Goal: Task Accomplishment & Management: Use online tool/utility

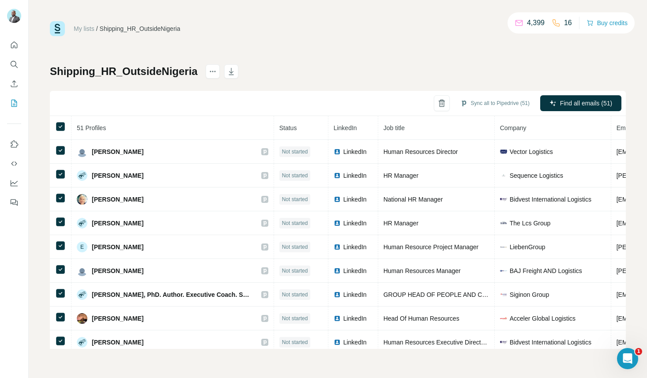
scroll to position [506, 19]
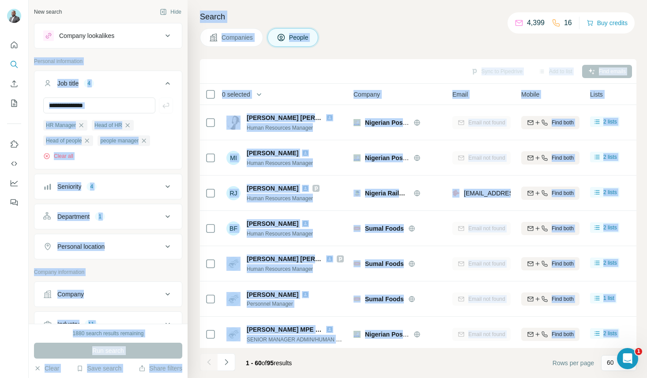
drag, startPoint x: 216, startPoint y: 180, endPoint x: 164, endPoint y: 56, distance: 134.0
click at [164, 56] on div "New search Hide Company lookalikes Personal information Job title 4 HR Manager …" at bounding box center [338, 189] width 619 height 378
click at [165, 57] on div "Company lookalikes Personal information Job title 4 HR Manager Head of HR Head …" at bounding box center [108, 297] width 148 height 549
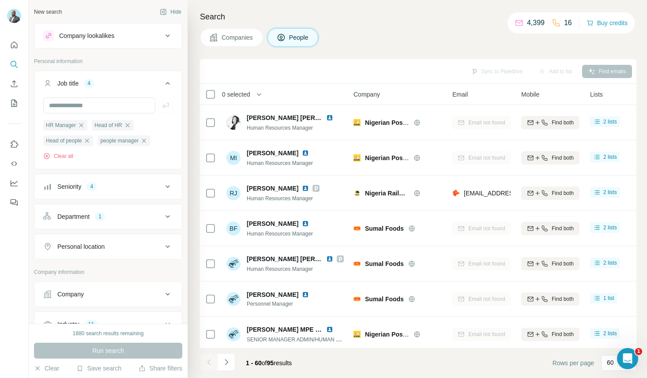
click at [110, 40] on div "Company lookalikes" at bounding box center [86, 35] width 55 height 9
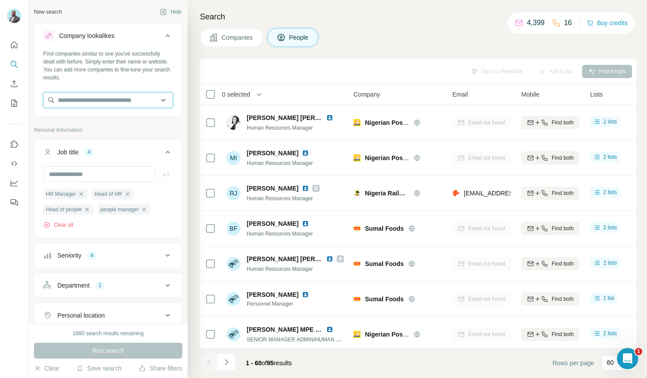
click at [81, 101] on input "text" at bounding box center [108, 100] width 130 height 16
click at [198, 56] on div "Search Companies People Sync to Pipedrive Add to list Find emails 0 selected Pe…" at bounding box center [418, 189] width 460 height 378
click at [118, 103] on input "text" at bounding box center [108, 100] width 130 height 16
paste input "**********"
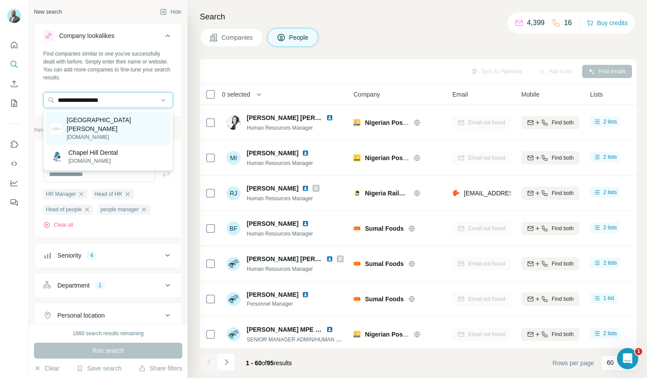
type input "**********"
click at [132, 128] on div "Chapel Hill Denham chapelhilldenham.com" at bounding box center [107, 128] width 125 height 33
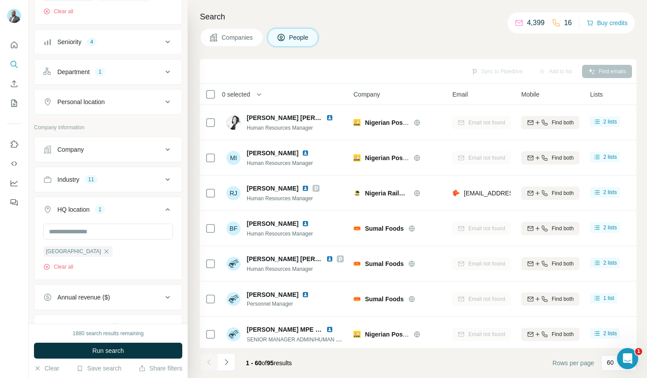
scroll to position [254, 0]
click at [138, 175] on div "Industry 11" at bounding box center [102, 179] width 119 height 9
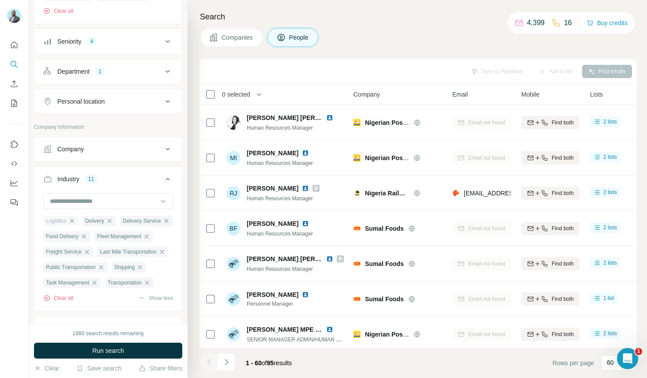
click at [74, 218] on icon "button" at bounding box center [71, 221] width 7 height 7
click at [74, 218] on icon "button" at bounding box center [70, 221] width 7 height 7
click at [74, 217] on span "Delivery Service" at bounding box center [65, 221] width 38 height 8
click at [91, 219] on icon "button" at bounding box center [89, 221] width 4 height 4
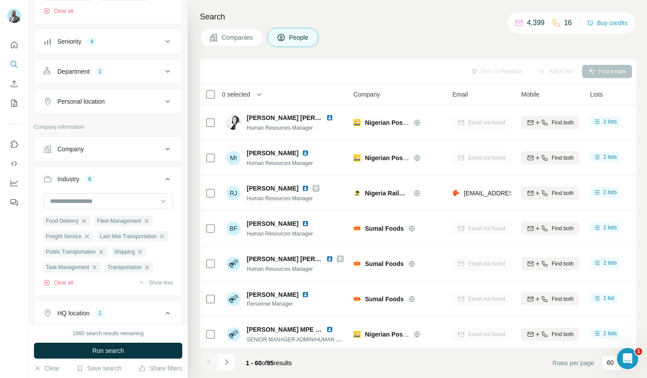
click at [90, 216] on div "Food Delivery" at bounding box center [66, 221] width 47 height 11
click at [87, 218] on icon "button" at bounding box center [83, 221] width 7 height 7
click at [98, 219] on icon "button" at bounding box center [96, 221] width 4 height 4
click at [87, 219] on icon "button" at bounding box center [86, 221] width 7 height 7
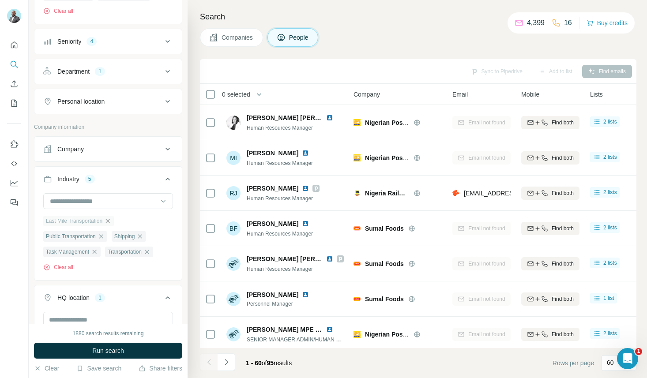
click at [110, 219] on icon "button" at bounding box center [108, 221] width 4 height 4
click at [103, 218] on icon "button" at bounding box center [101, 221] width 7 height 7
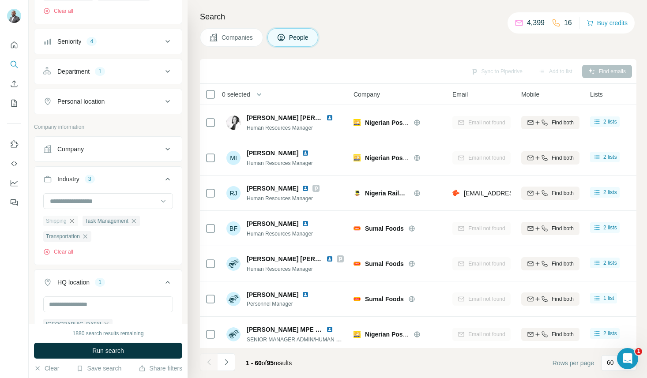
click at [73, 218] on icon "button" at bounding box center [71, 221] width 7 height 7
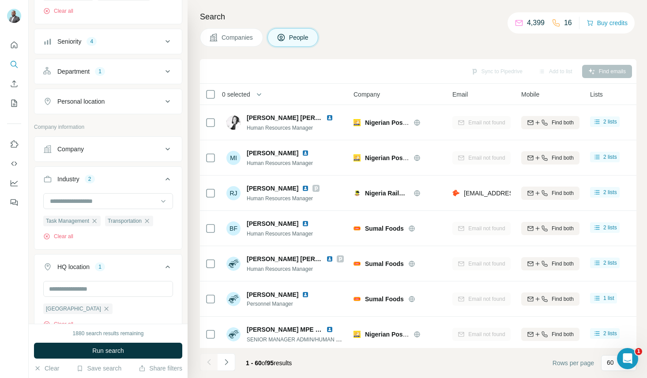
click at [95, 218] on icon "button" at bounding box center [94, 221] width 7 height 7
click at [87, 219] on icon "button" at bounding box center [85, 221] width 4 height 4
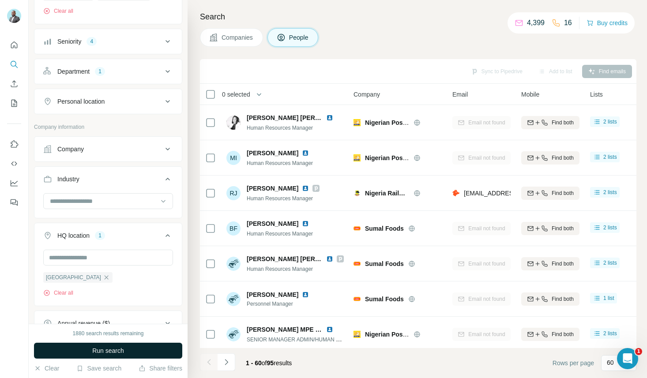
click at [96, 352] on span "Run search" at bounding box center [108, 351] width 32 height 9
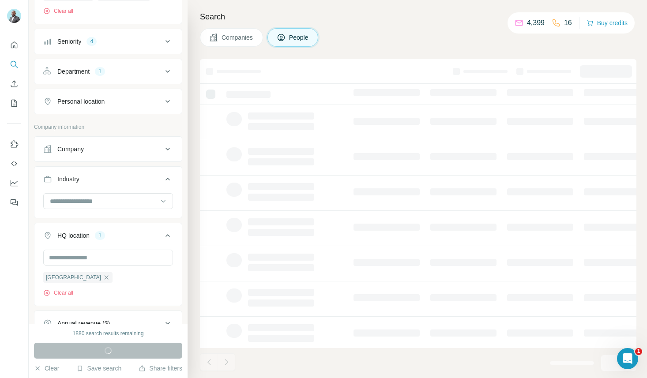
click at [237, 33] on span "Companies" at bounding box center [238, 37] width 32 height 9
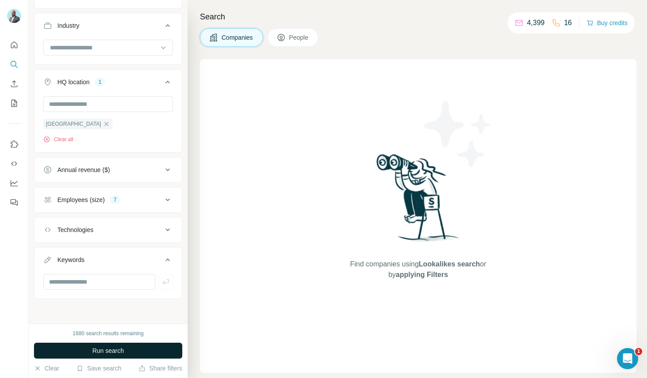
scroll to position [42, 0]
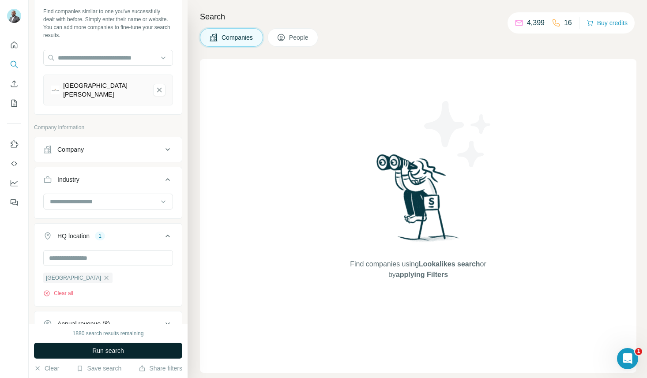
click at [120, 353] on span "Run search" at bounding box center [108, 351] width 32 height 9
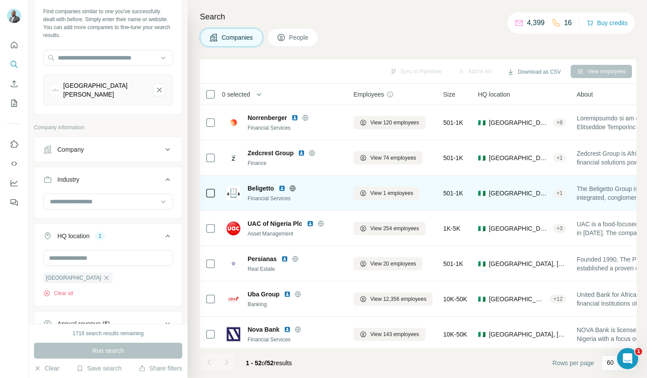
click at [284, 187] on img at bounding box center [282, 188] width 7 height 7
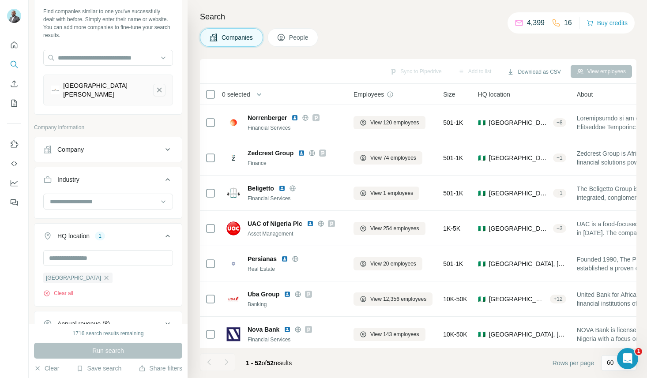
click at [159, 91] on icon "Chapel Hill Denham-remove-button" at bounding box center [159, 90] width 8 height 9
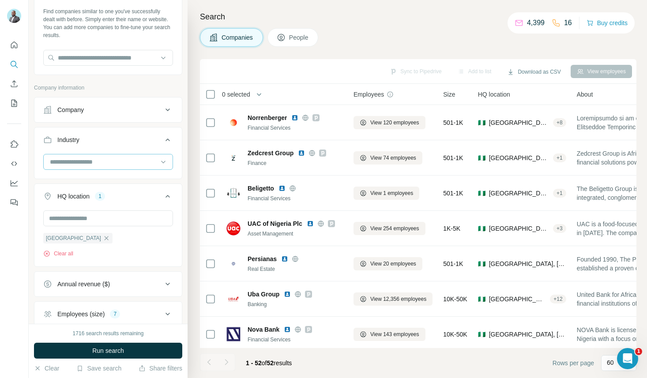
click at [148, 160] on input at bounding box center [103, 162] width 109 height 10
click at [126, 164] on input at bounding box center [103, 162] width 109 height 10
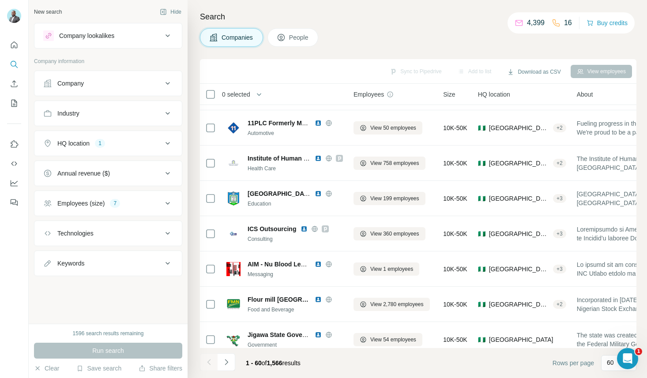
scroll to position [1009, 0]
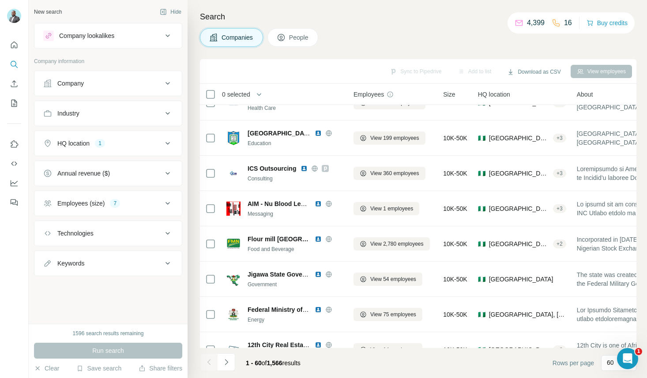
click at [103, 33] on div "Company lookalikes" at bounding box center [86, 35] width 55 height 9
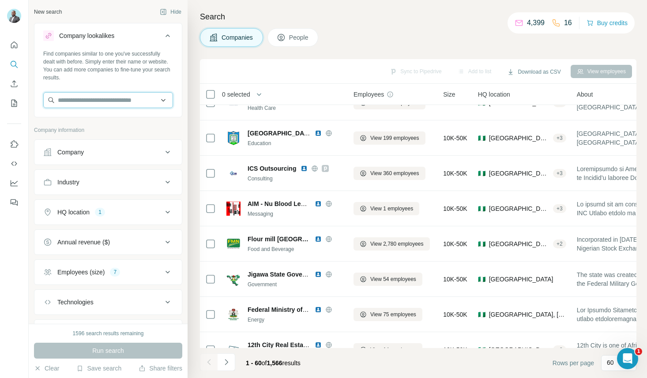
click at [87, 103] on input "text" at bounding box center [108, 100] width 130 height 16
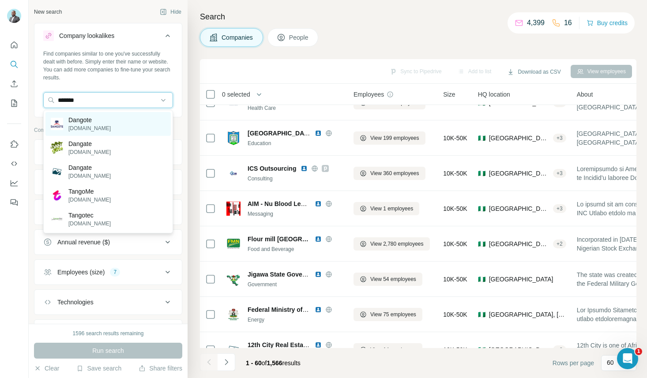
type input "*******"
click at [84, 129] on p "[DOMAIN_NAME]" at bounding box center [89, 129] width 42 height 8
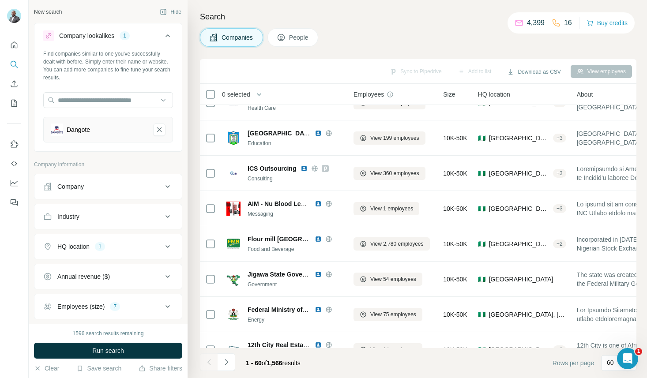
click at [128, 246] on div "HQ location 1" at bounding box center [102, 246] width 119 height 9
click at [165, 250] on icon at bounding box center [168, 247] width 11 height 11
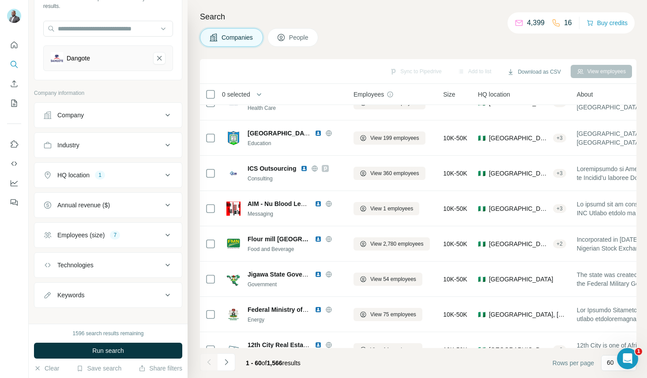
scroll to position [80, 0]
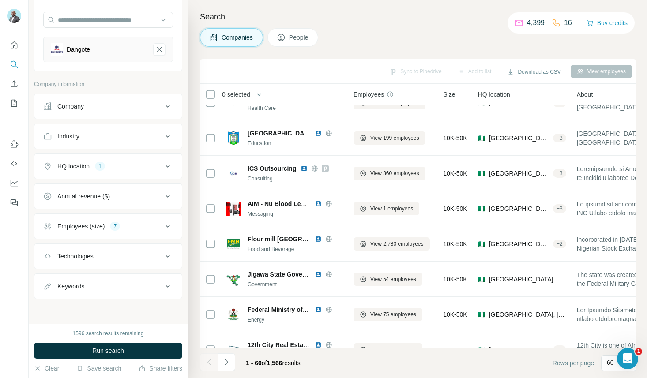
click at [134, 223] on div "Employees (size) 7" at bounding box center [102, 226] width 119 height 9
click at [132, 145] on button "Industry" at bounding box center [108, 136] width 148 height 21
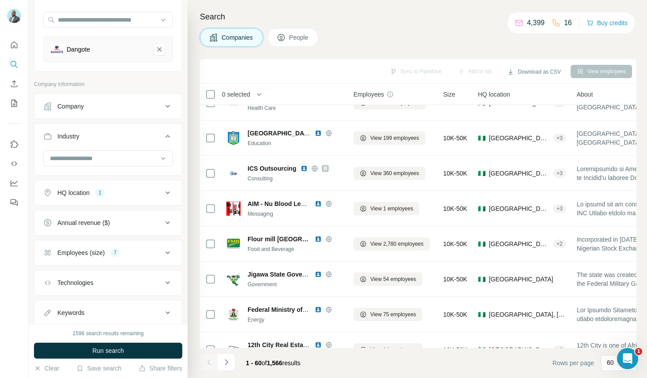
click at [132, 144] on button "Industry" at bounding box center [108, 138] width 148 height 25
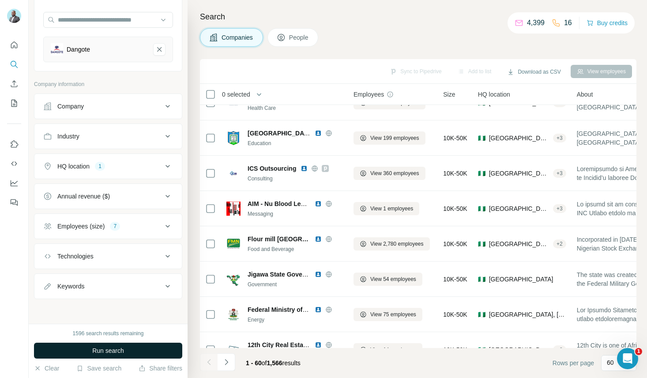
click at [124, 355] on span "Run search" at bounding box center [108, 351] width 32 height 9
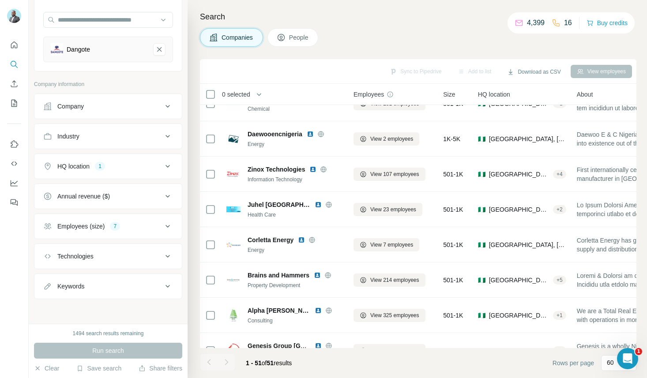
scroll to position [1559, 0]
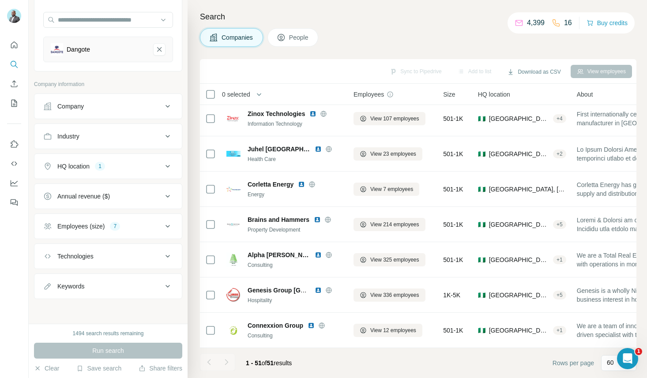
click at [139, 139] on div "Industry" at bounding box center [102, 136] width 119 height 9
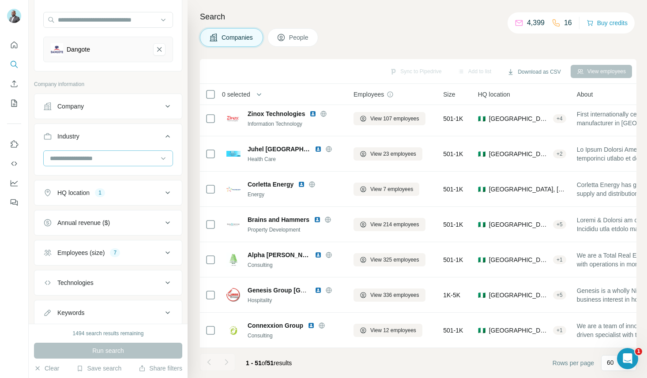
click at [138, 156] on input at bounding box center [103, 159] width 109 height 10
click at [94, 162] on input at bounding box center [103, 159] width 109 height 10
click at [83, 158] on input at bounding box center [103, 159] width 109 height 10
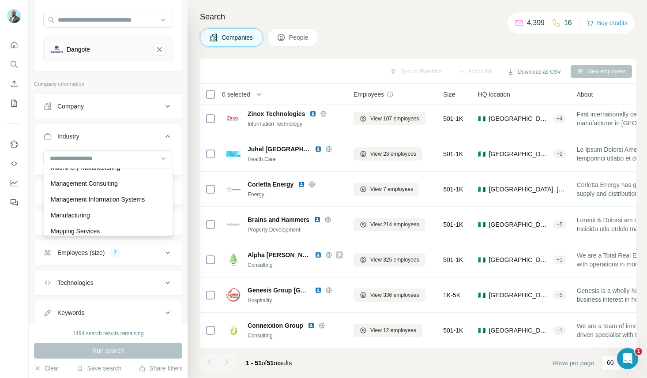
scroll to position [5561, 0]
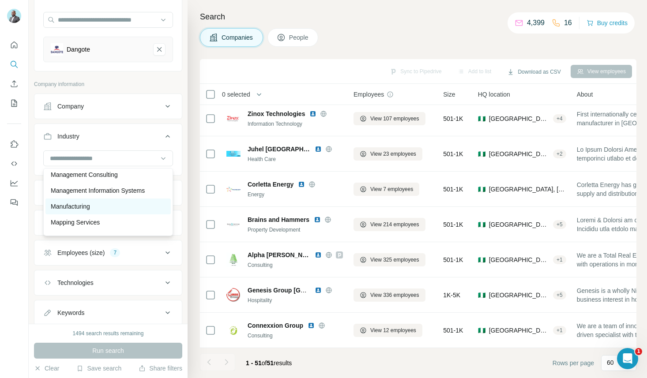
click at [90, 208] on p "Manufacturing" at bounding box center [70, 206] width 39 height 9
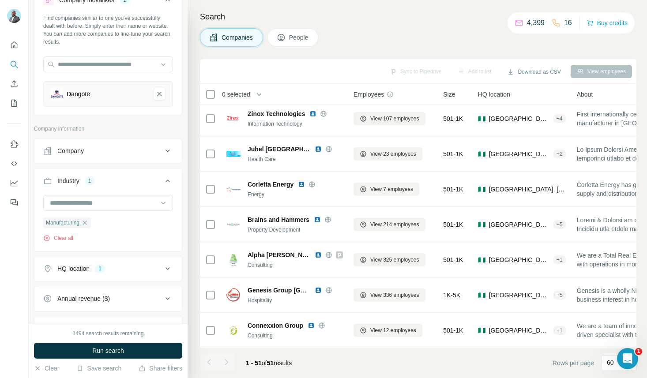
scroll to position [24, 0]
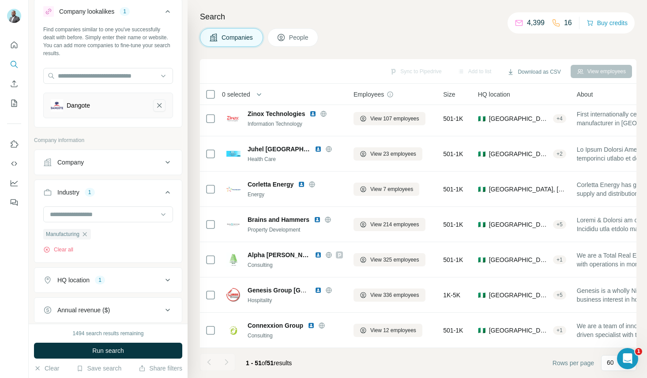
click at [159, 104] on icon "Dangote-remove-button" at bounding box center [159, 105] width 8 height 9
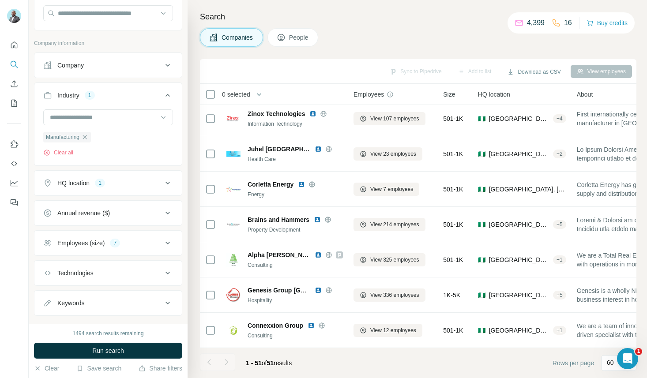
scroll to position [83, 0]
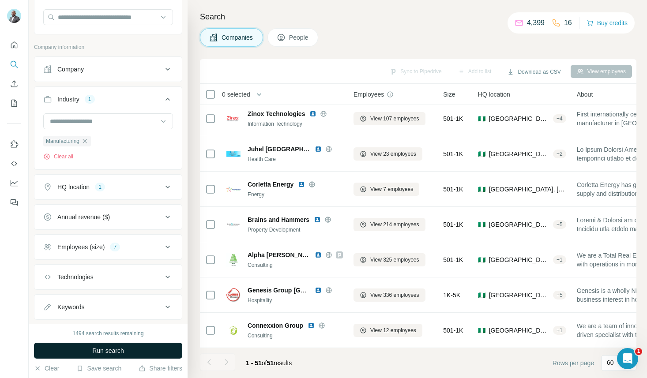
click at [137, 350] on button "Run search" at bounding box center [108, 351] width 148 height 16
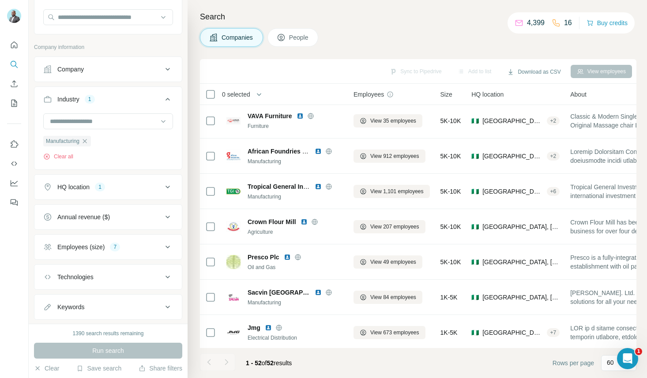
scroll to position [0, 0]
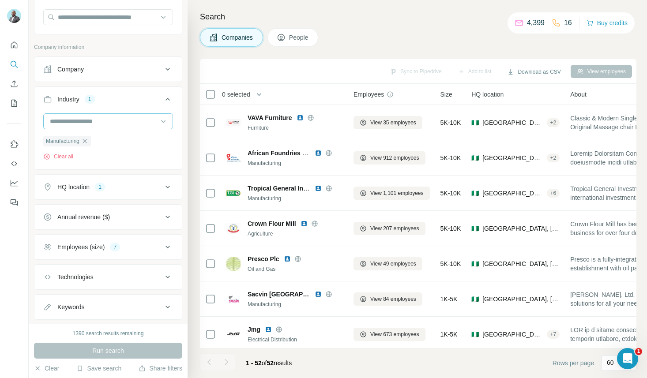
click at [111, 121] on input at bounding box center [103, 122] width 109 height 10
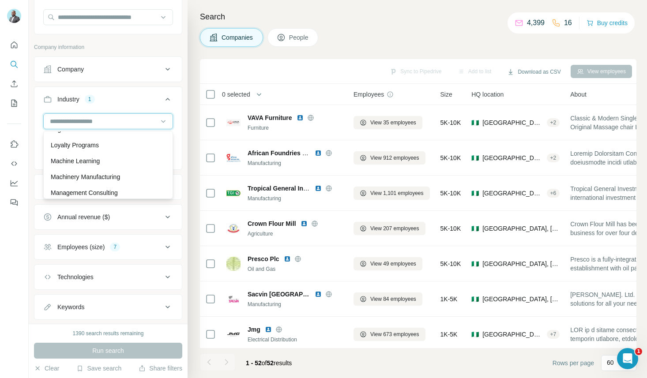
scroll to position [5504, 0]
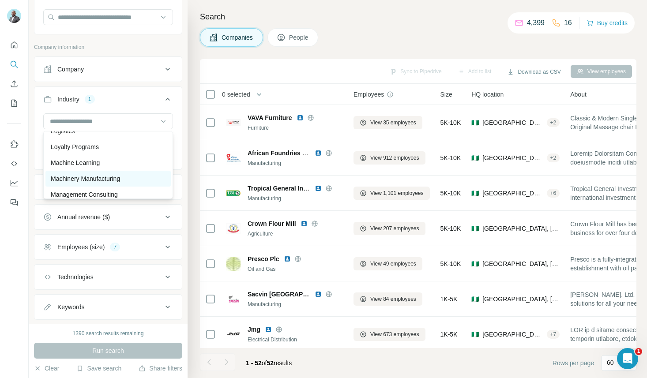
click at [114, 177] on p "Machinery Manufacturing" at bounding box center [85, 178] width 69 height 9
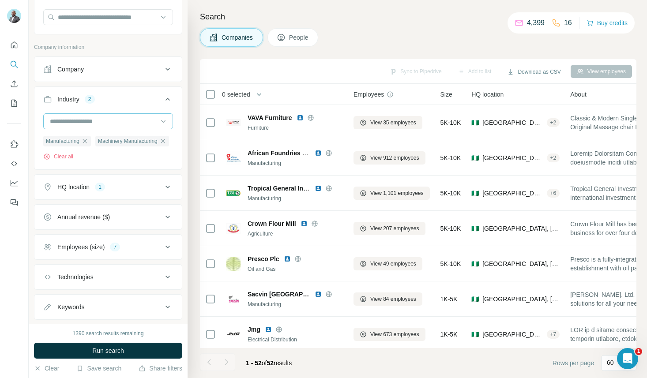
click at [122, 119] on input at bounding box center [103, 122] width 109 height 10
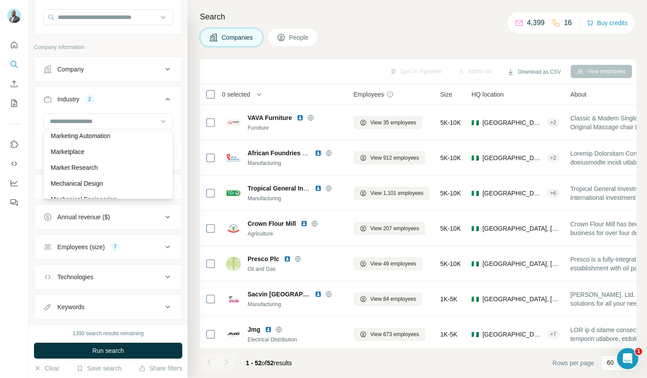
scroll to position [5716, 0]
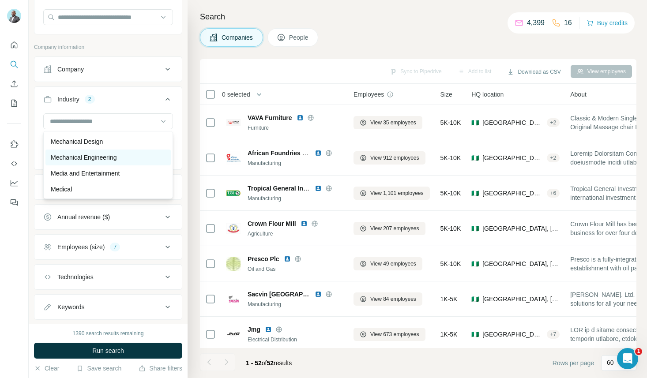
click at [109, 157] on p "Mechanical Engineering" at bounding box center [84, 157] width 66 height 9
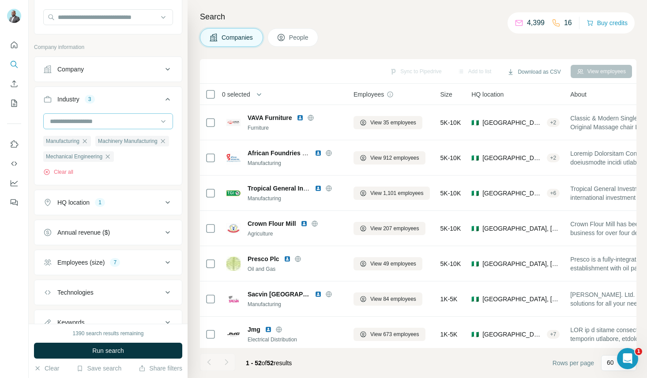
click at [136, 122] on input at bounding box center [103, 122] width 109 height 10
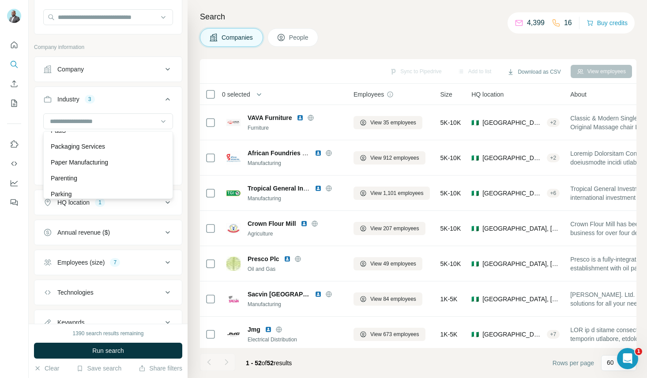
scroll to position [6543, 0]
click at [123, 161] on div "Paper Manufacturing" at bounding box center [108, 157] width 115 height 9
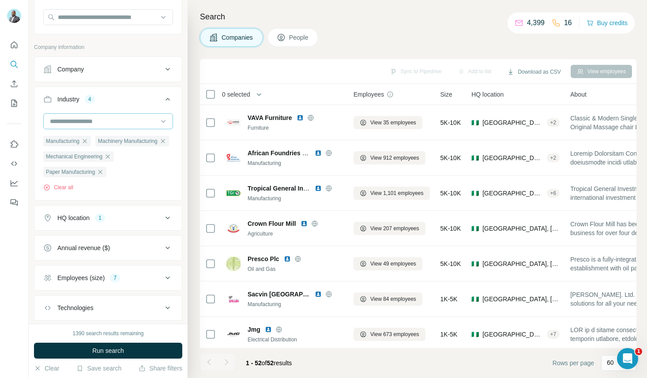
click at [133, 121] on input at bounding box center [103, 122] width 109 height 10
click at [126, 142] on div "Packaging Services" at bounding box center [108, 141] width 115 height 9
click at [139, 125] on input at bounding box center [103, 122] width 109 height 10
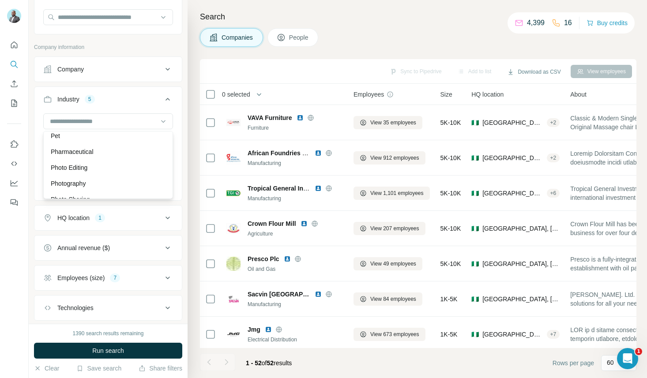
scroll to position [6779, 0]
click at [117, 142] on div "Pharmaceutical" at bounding box center [108, 144] width 115 height 9
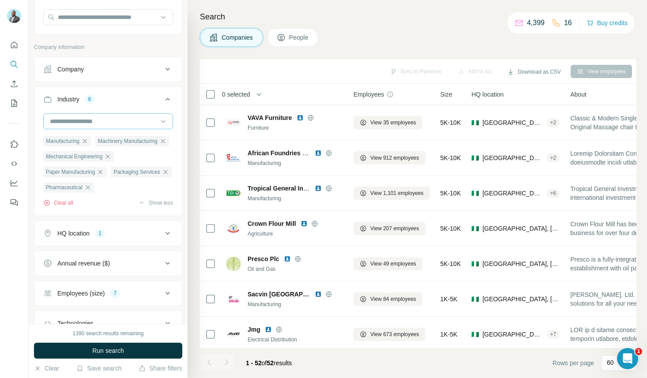
click at [128, 121] on input at bounding box center [103, 122] width 109 height 10
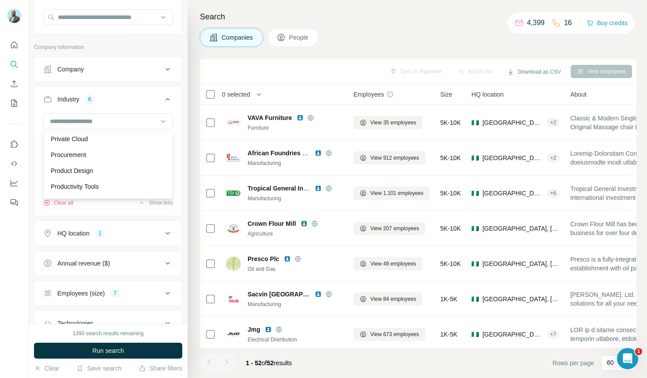
scroll to position [7071, 0]
click at [114, 185] on div "Productivity Tools" at bounding box center [108, 186] width 115 height 9
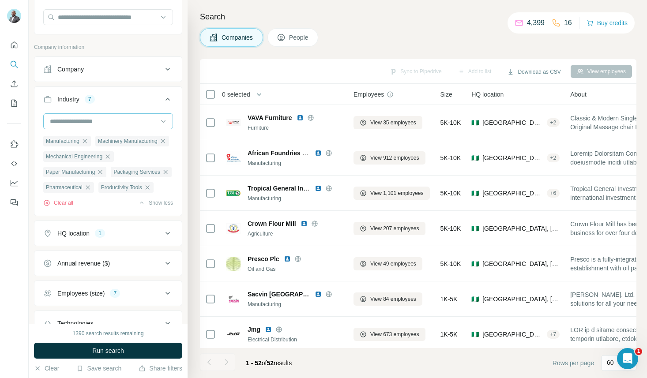
click at [133, 120] on input at bounding box center [103, 122] width 109 height 10
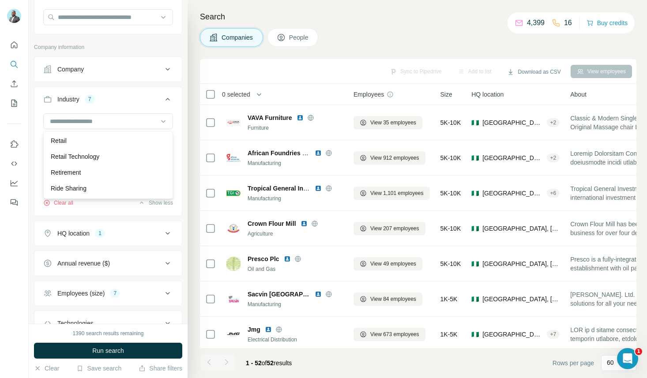
scroll to position [7689, 0]
click at [118, 160] on div "Retail Technology" at bounding box center [108, 156] width 115 height 9
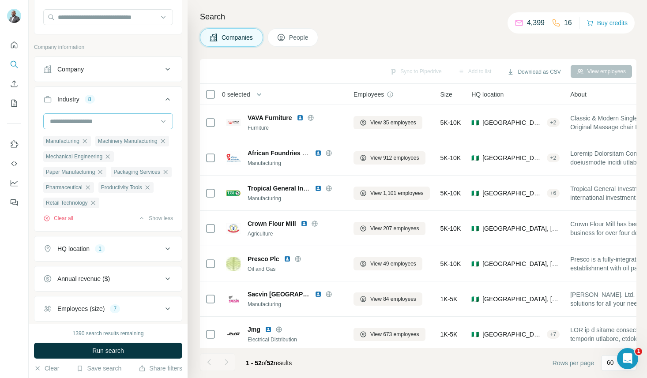
click at [148, 120] on input at bounding box center [103, 122] width 109 height 10
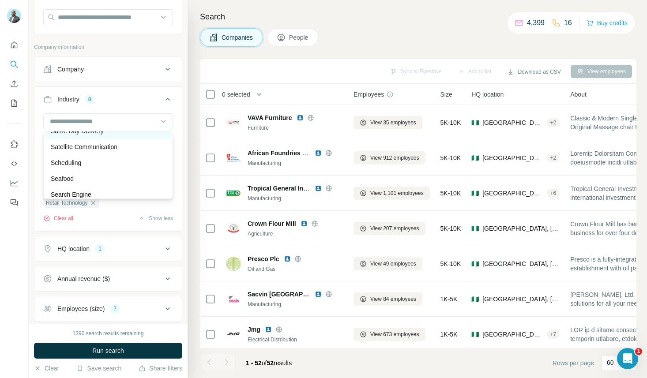
scroll to position [7853, 0]
click at [113, 154] on p "Satellite Communication" at bounding box center [84, 151] width 67 height 9
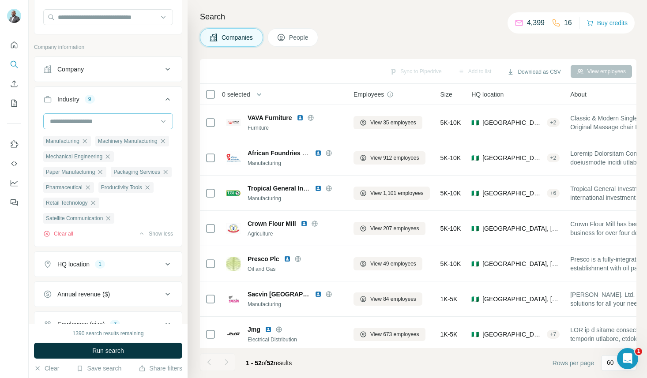
click at [127, 127] on div at bounding box center [103, 121] width 109 height 15
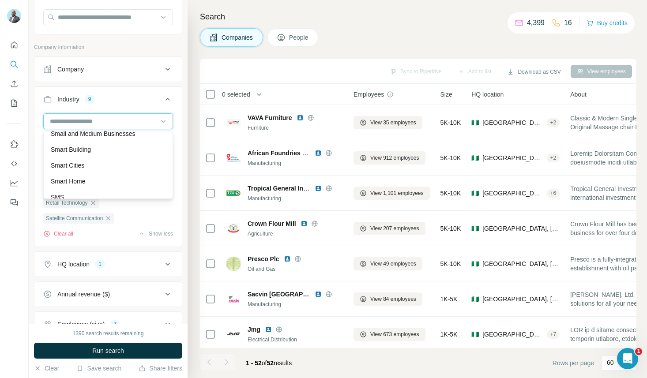
scroll to position [8219, 0]
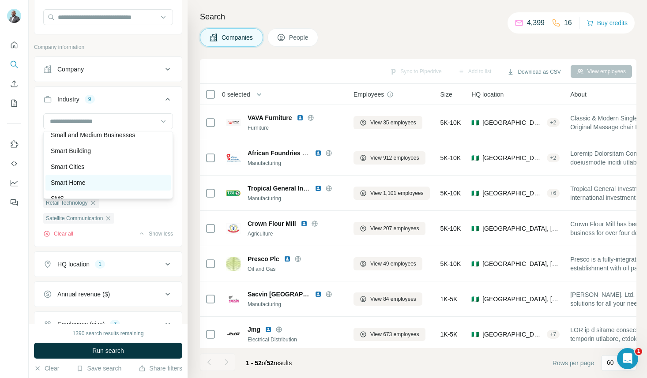
click at [81, 182] on p "Smart Home" at bounding box center [68, 182] width 35 height 9
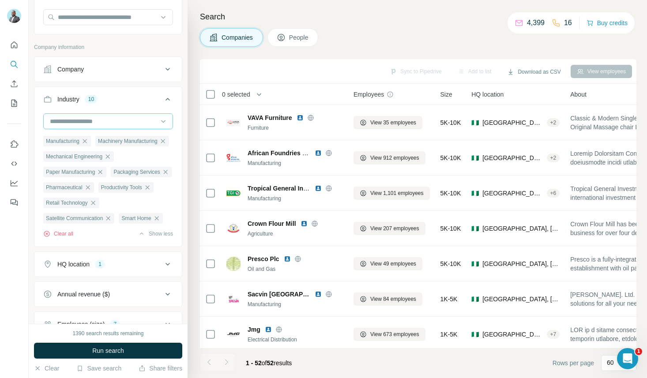
click at [108, 121] on input at bounding box center [103, 122] width 109 height 10
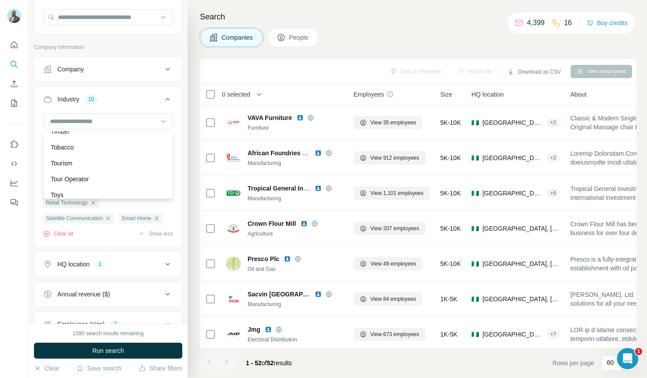
scroll to position [8934, 0]
click at [78, 150] on div "Tobacco" at bounding box center [108, 151] width 115 height 9
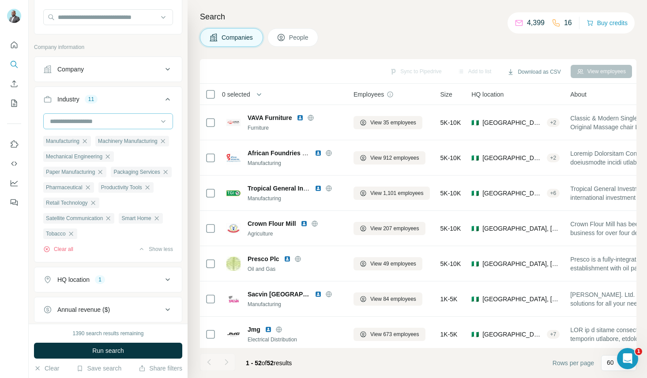
click at [97, 119] on input at bounding box center [103, 122] width 109 height 10
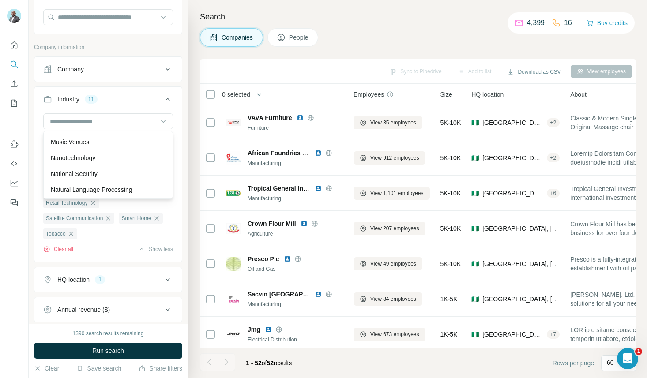
scroll to position [6111, 0]
click at [91, 159] on p "Nanotechnology" at bounding box center [73, 159] width 45 height 9
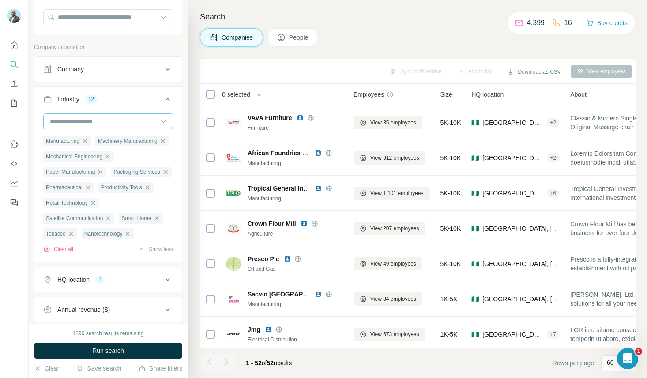
click at [110, 119] on input at bounding box center [103, 122] width 109 height 10
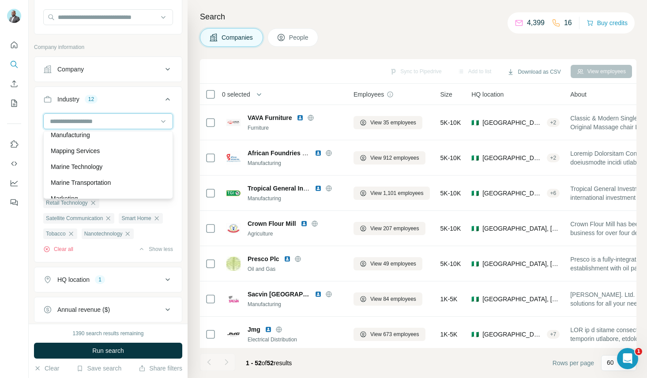
scroll to position [5595, 0]
click at [96, 167] on p "Marine Technology" at bounding box center [77, 167] width 52 height 9
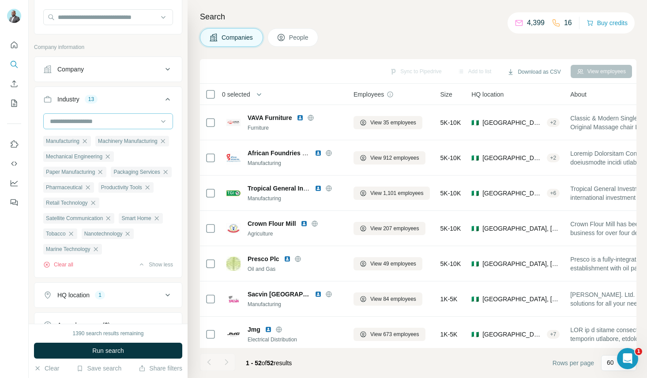
click at [109, 116] on div at bounding box center [103, 121] width 109 height 15
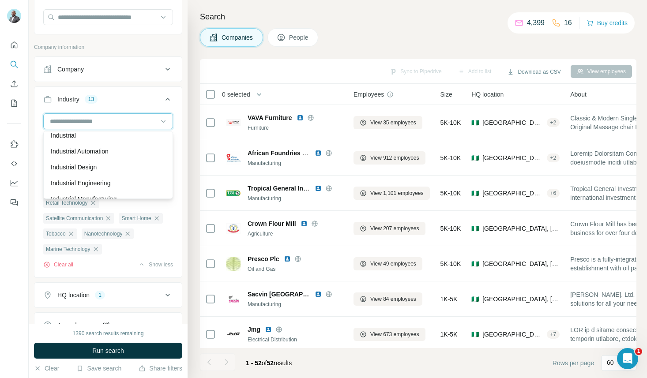
scroll to position [4714, 0]
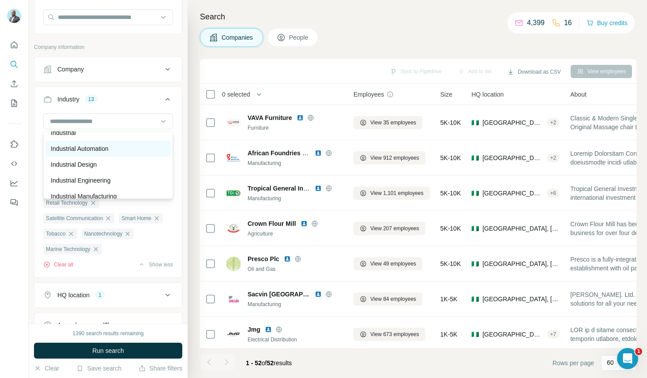
click at [91, 151] on p "Industrial Automation" at bounding box center [80, 148] width 58 height 9
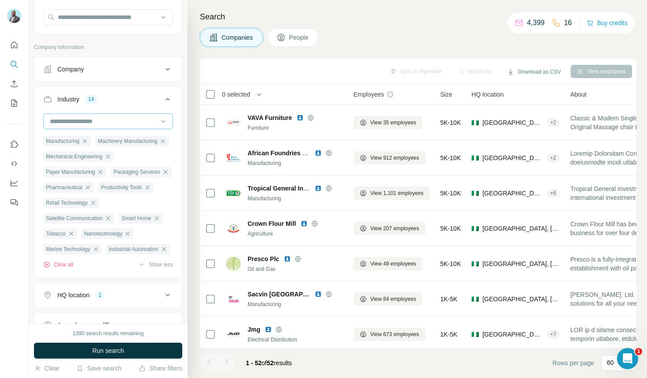
click at [103, 121] on input at bounding box center [103, 122] width 109 height 10
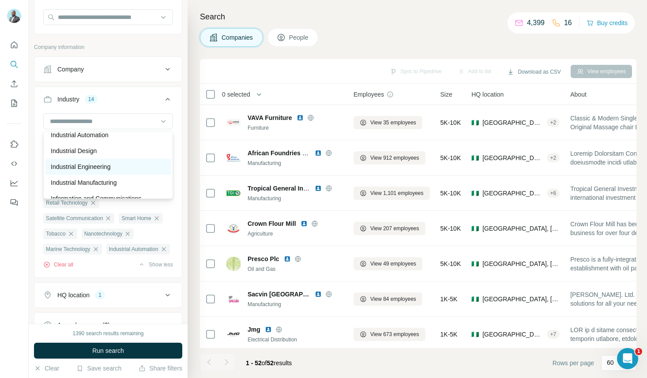
scroll to position [4733, 0]
click at [100, 163] on p "Industrial Engineering" at bounding box center [81, 162] width 60 height 9
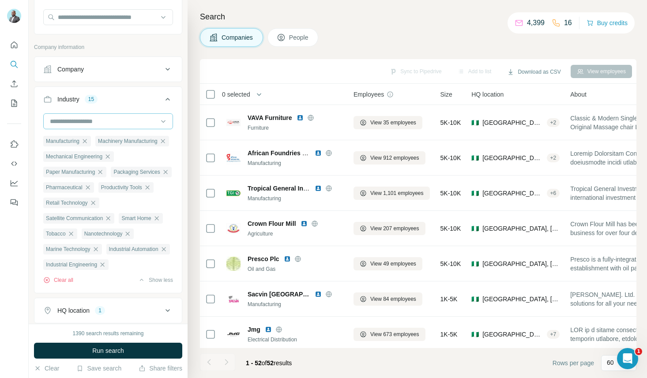
click at [113, 123] on input at bounding box center [103, 122] width 109 height 10
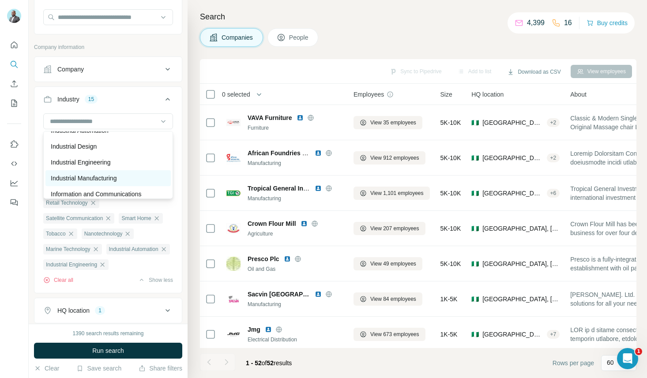
click at [108, 177] on p "Industrial Manufacturing" at bounding box center [84, 178] width 66 height 9
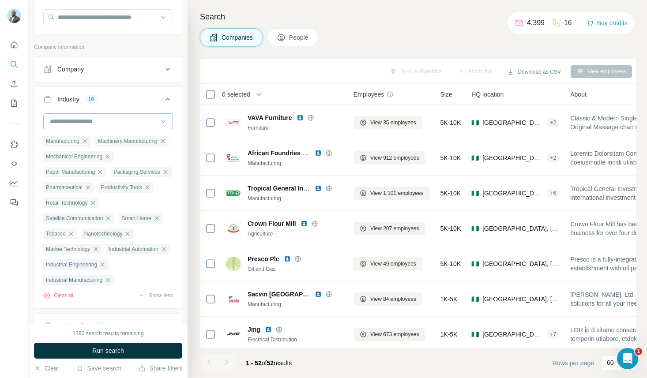
click at [118, 127] on div at bounding box center [103, 121] width 109 height 15
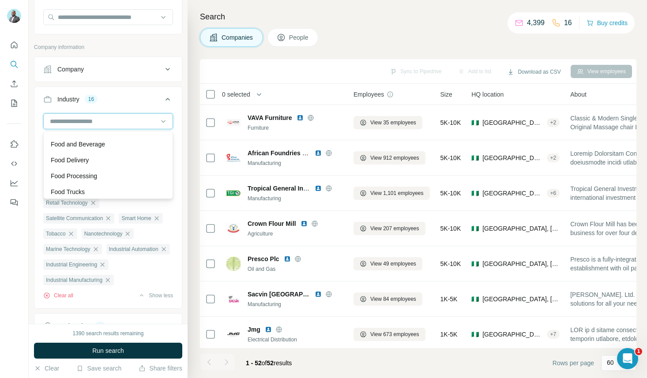
scroll to position [3738, 0]
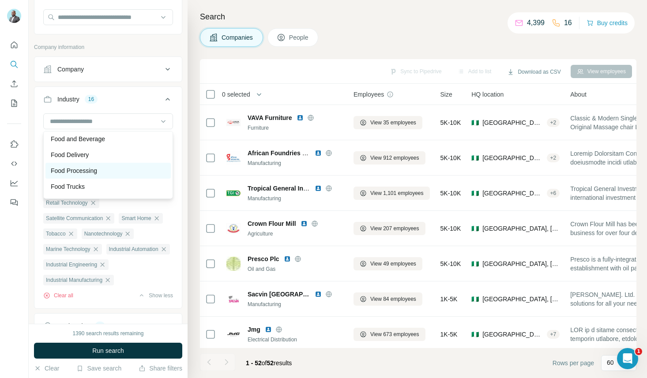
click at [90, 171] on p "Food Processing" at bounding box center [74, 170] width 46 height 9
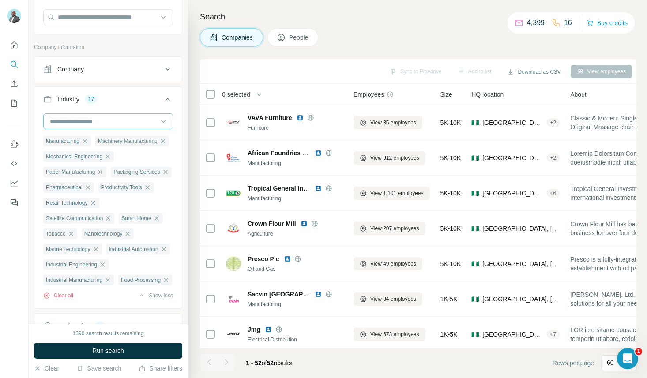
click at [111, 114] on div at bounding box center [103, 121] width 109 height 15
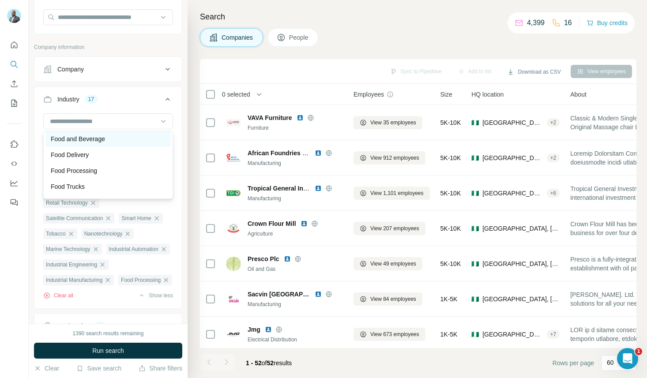
click at [103, 140] on p "Food and Beverage" at bounding box center [78, 139] width 54 height 9
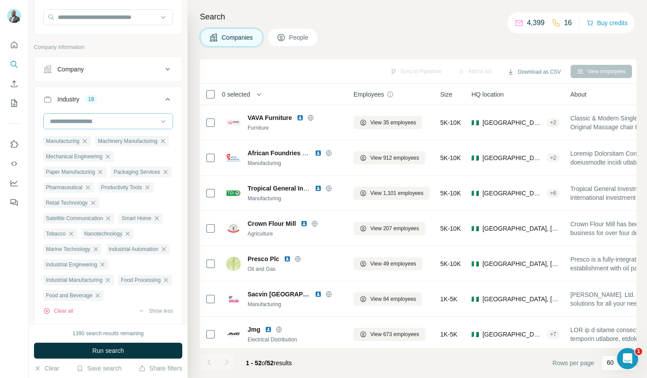
click at [109, 126] on div at bounding box center [103, 121] width 109 height 15
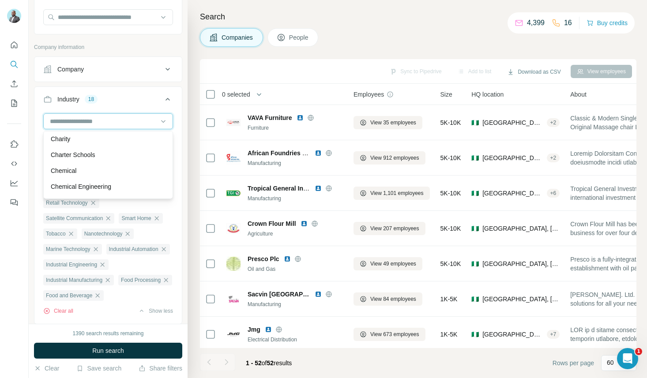
scroll to position [1255, 0]
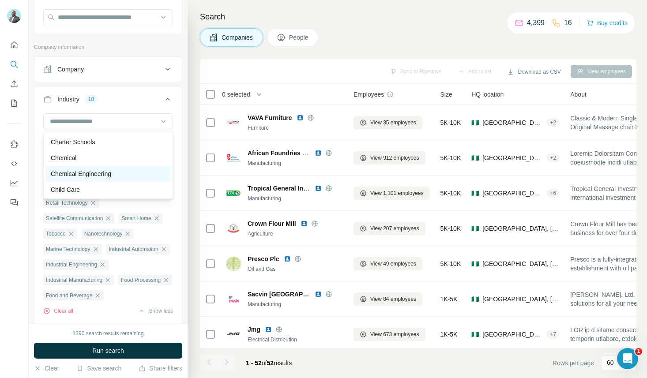
click at [102, 175] on p "Chemical Engineering" at bounding box center [81, 174] width 61 height 9
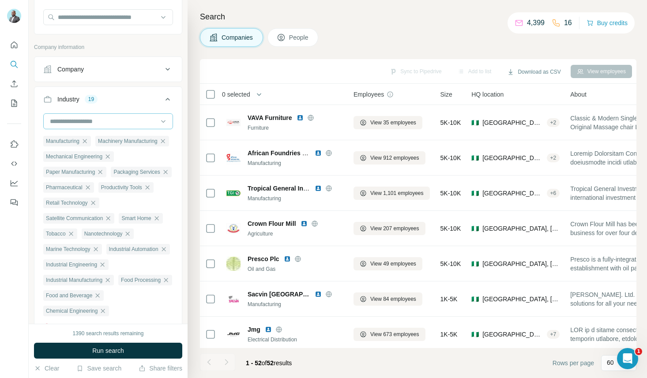
click at [137, 123] on input at bounding box center [103, 122] width 109 height 10
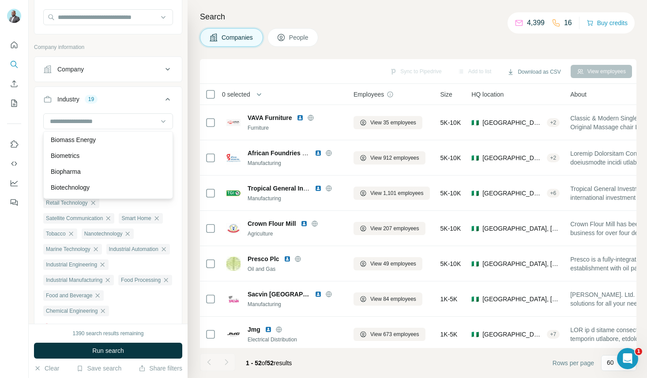
scroll to position [837, 0]
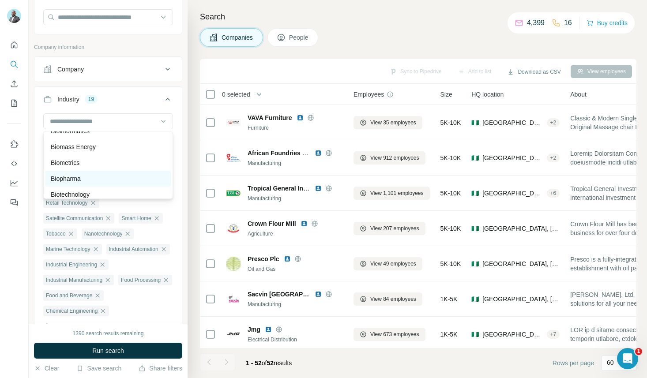
click at [78, 179] on p "Biopharma" at bounding box center [66, 178] width 30 height 9
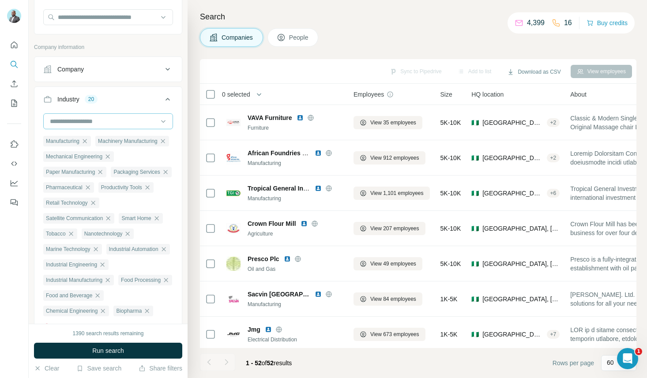
click at [110, 119] on input at bounding box center [103, 122] width 109 height 10
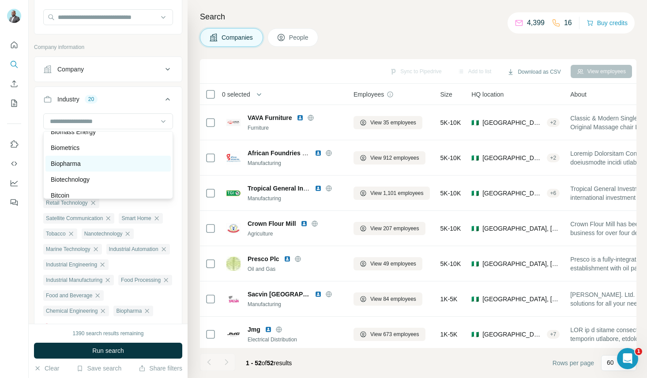
scroll to position [854, 0]
click at [79, 179] on p "Biotechnology" at bounding box center [70, 177] width 39 height 9
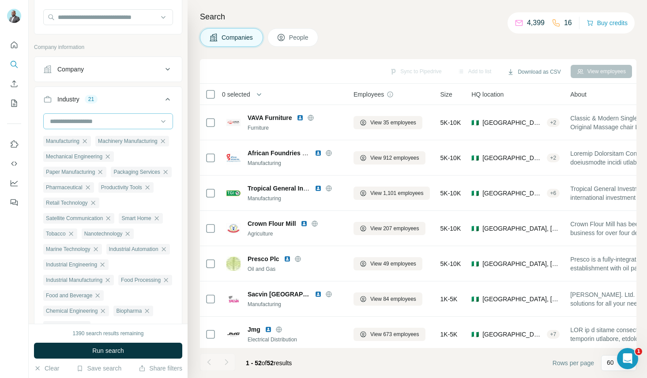
click at [113, 122] on input at bounding box center [103, 122] width 109 height 10
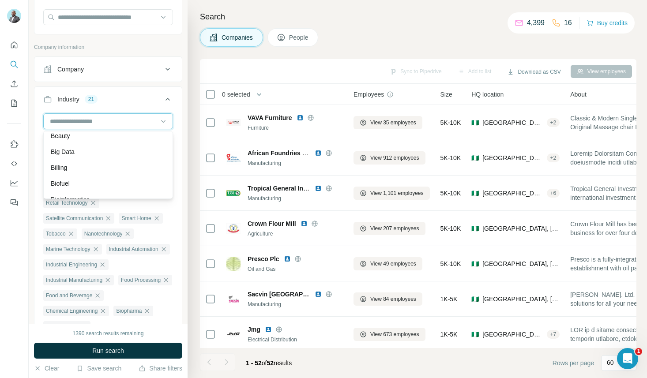
scroll to position [769, 0]
click at [79, 182] on div "Biofuel" at bounding box center [108, 183] width 115 height 9
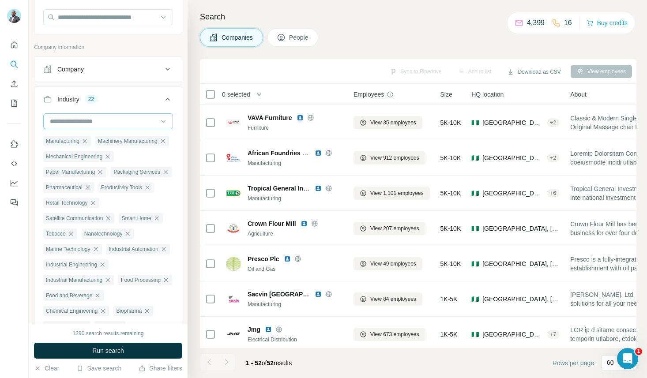
click at [118, 123] on input at bounding box center [103, 122] width 109 height 10
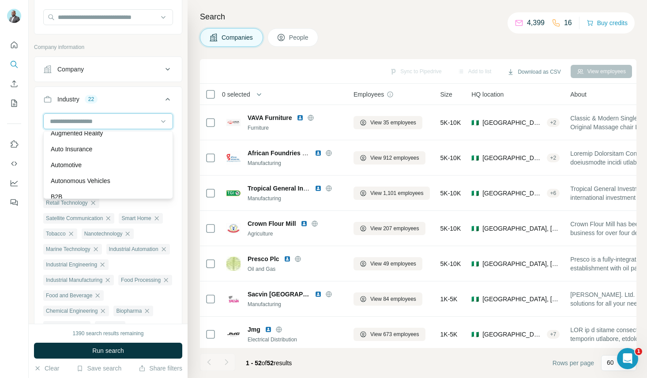
scroll to position [585, 0]
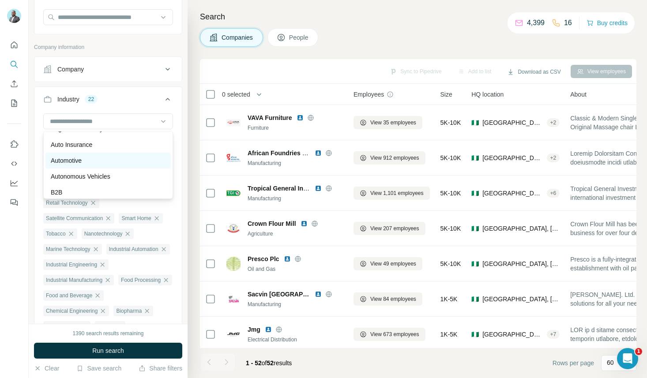
click at [85, 163] on div "Automotive" at bounding box center [108, 160] width 115 height 9
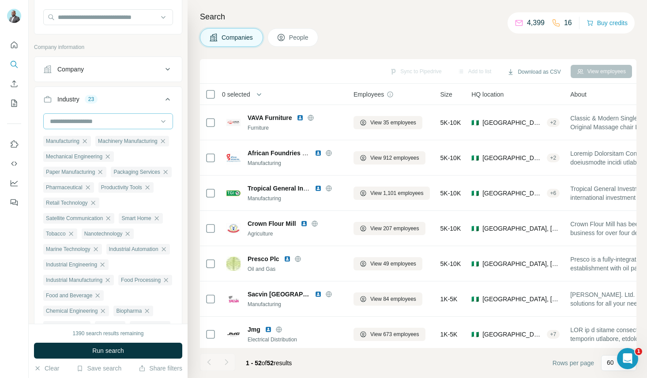
click at [112, 122] on input at bounding box center [103, 122] width 109 height 10
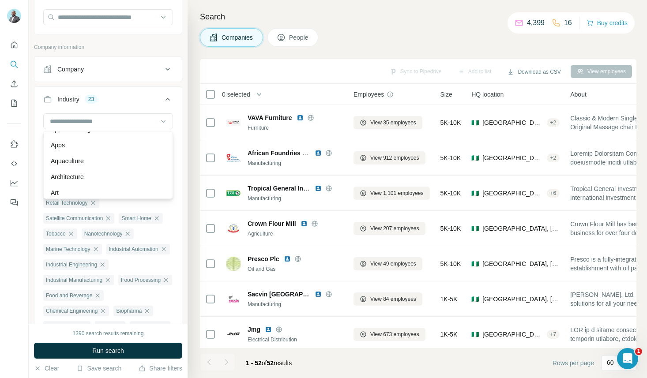
scroll to position [382, 0]
click at [177, 121] on div "Manufacturing Machinery Manufacturing Mechanical Engineering Paper Manufacturin…" at bounding box center [108, 234] width 148 height 240
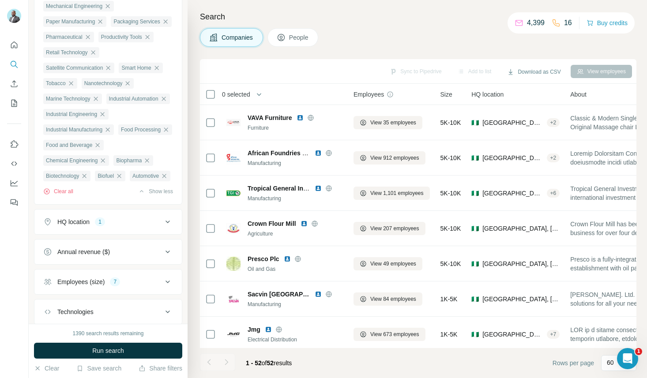
scroll to position [242, 0]
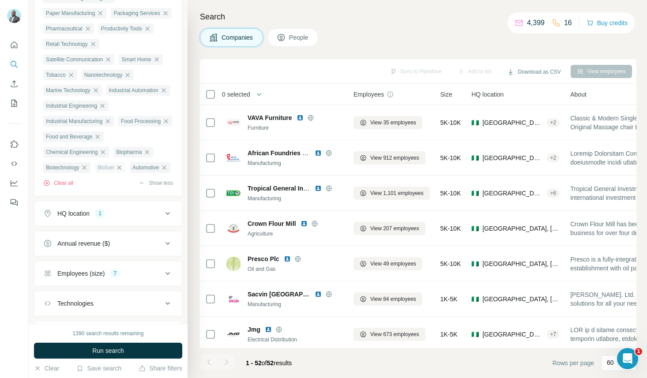
click at [121, 170] on icon "button" at bounding box center [119, 168] width 4 height 4
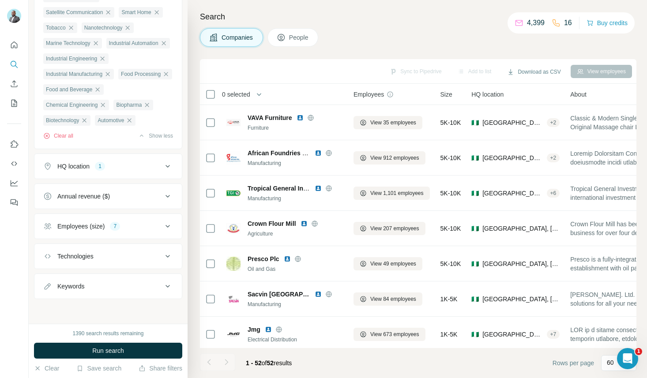
scroll to position [323, 0]
click at [115, 355] on span "Run search" at bounding box center [108, 351] width 32 height 9
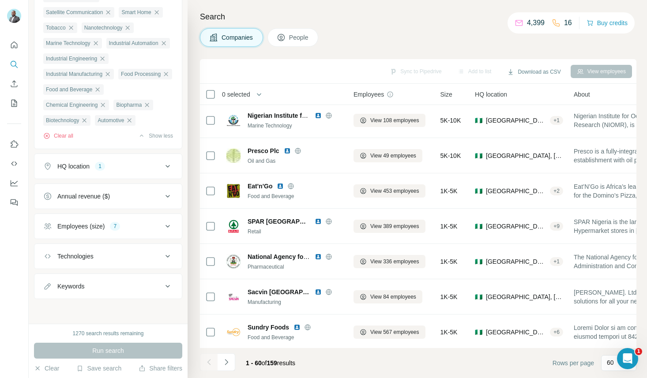
scroll to position [535, 0]
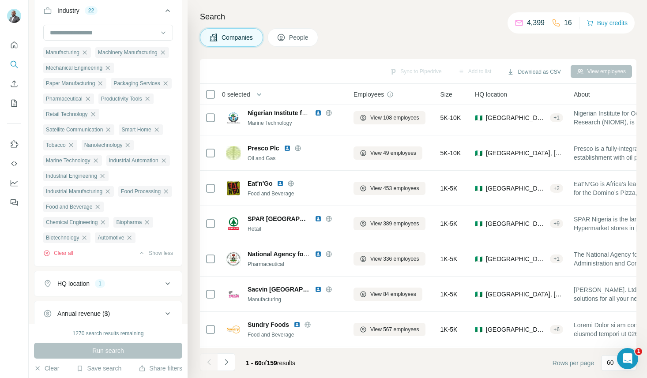
scroll to position [147, 0]
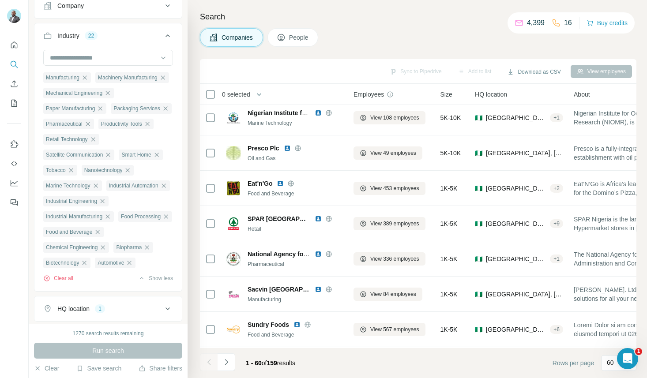
click at [307, 45] on button "People" at bounding box center [293, 37] width 51 height 19
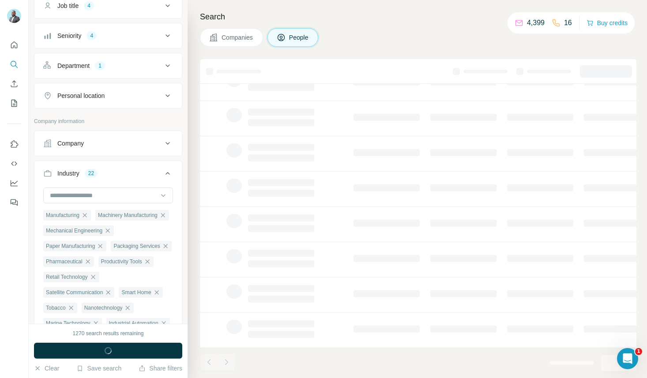
scroll to position [284, 0]
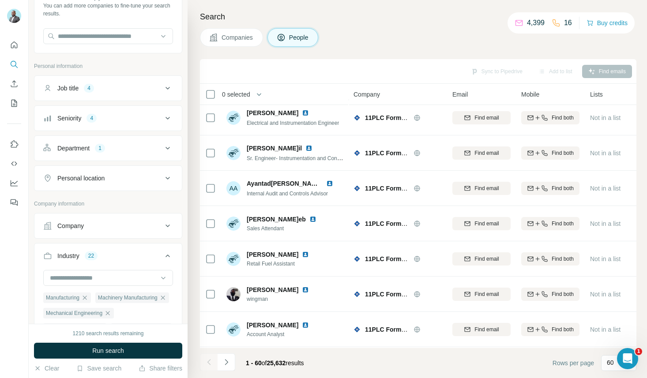
scroll to position [1, 0]
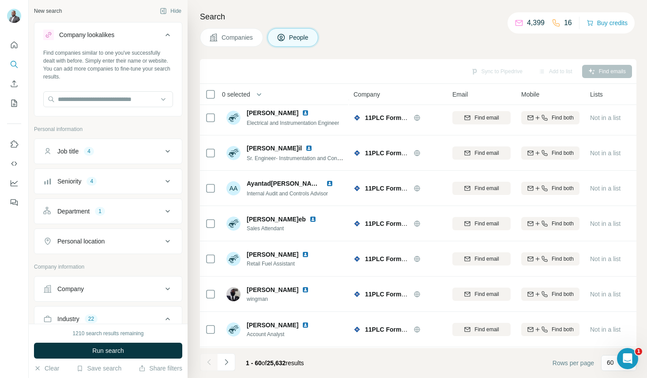
click at [93, 209] on div "Department 1" at bounding box center [102, 211] width 119 height 9
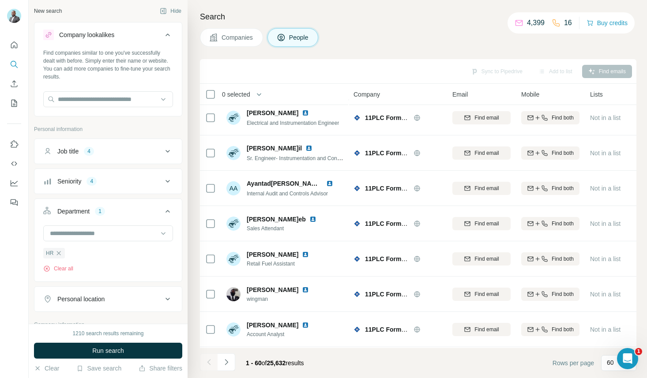
click at [104, 181] on div "Seniority 4" at bounding box center [102, 181] width 119 height 9
click at [114, 185] on button "Seniority 4" at bounding box center [108, 183] width 148 height 25
click at [136, 211] on div "Department 1" at bounding box center [102, 211] width 119 height 9
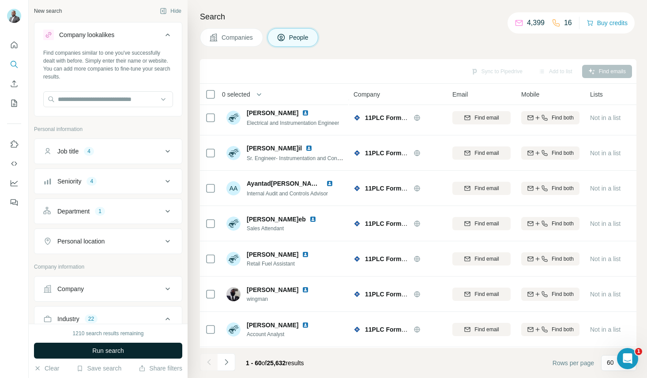
click at [106, 352] on span "Run search" at bounding box center [108, 351] width 32 height 9
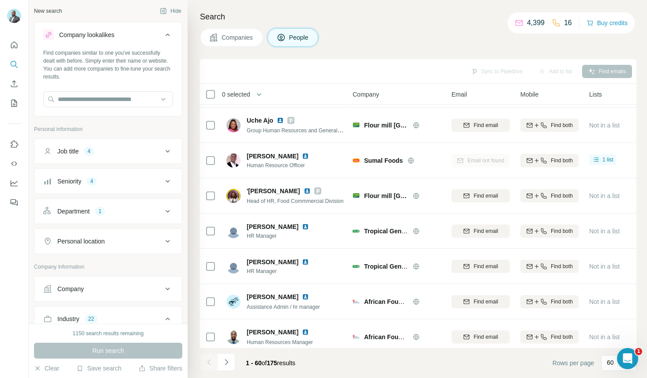
scroll to position [535, 1]
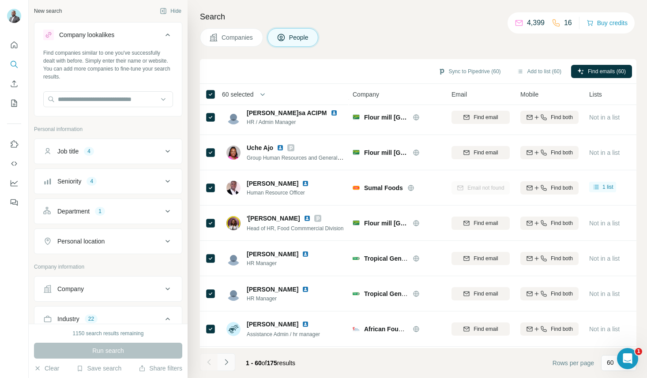
click at [227, 364] on icon "Navigate to next page" at bounding box center [226, 362] width 9 height 9
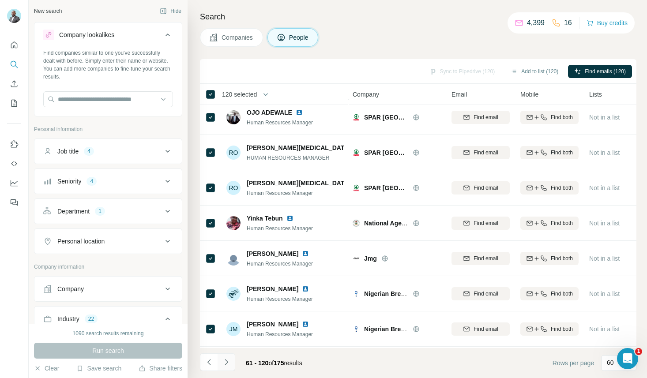
click at [227, 364] on icon "Navigate to next page" at bounding box center [226, 362] width 9 height 9
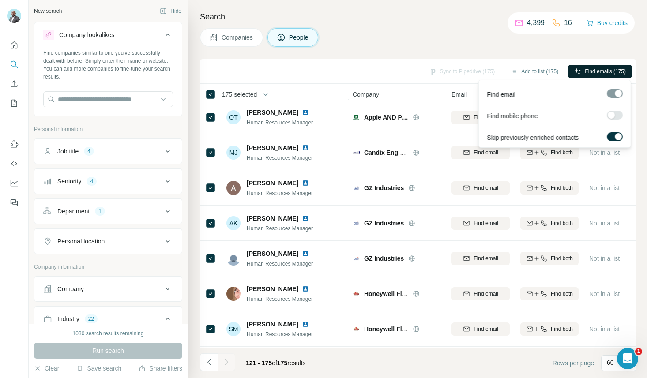
click at [602, 69] on span "Find emails (175)" at bounding box center [605, 72] width 41 height 8
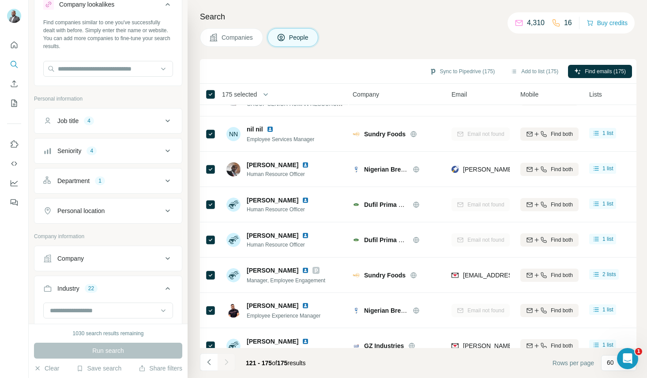
scroll to position [15, 0]
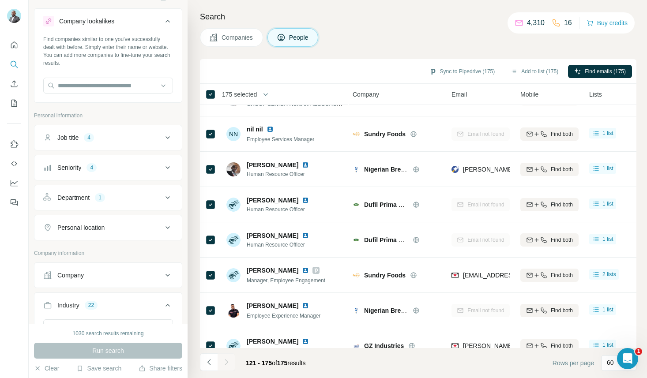
click at [117, 170] on div "Seniority 4" at bounding box center [102, 167] width 119 height 9
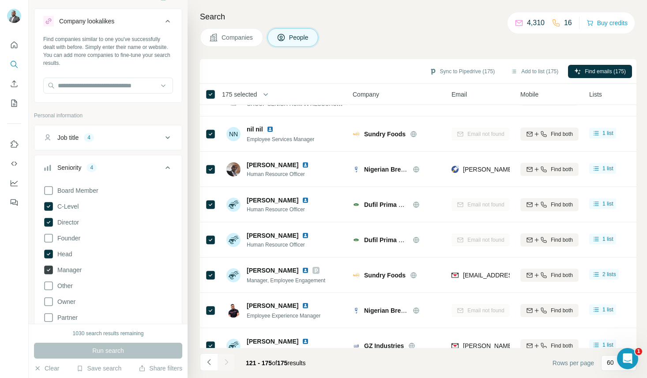
click at [54, 270] on span "Manager" at bounding box center [68, 270] width 28 height 9
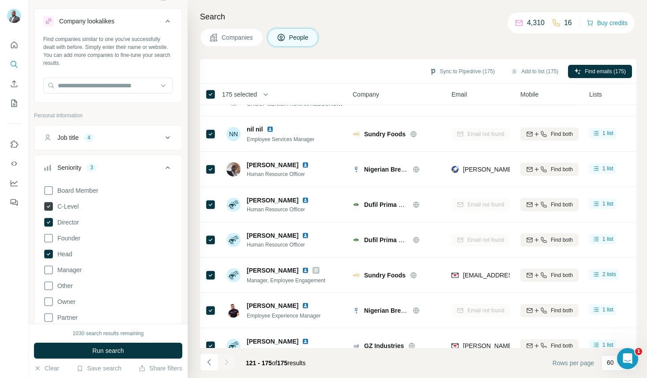
click at [50, 205] on icon at bounding box center [48, 206] width 9 height 9
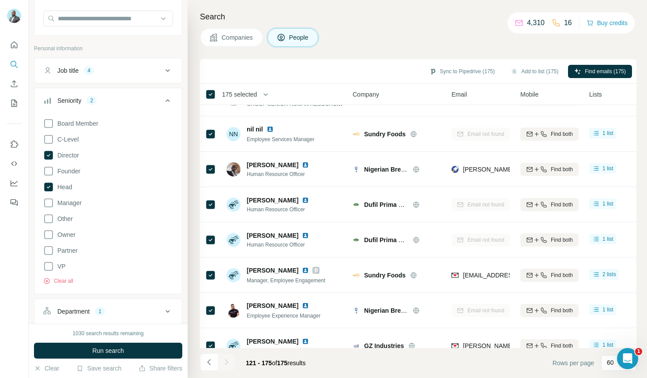
scroll to position [83, 0]
click at [131, 350] on button "Run search" at bounding box center [108, 351] width 148 height 16
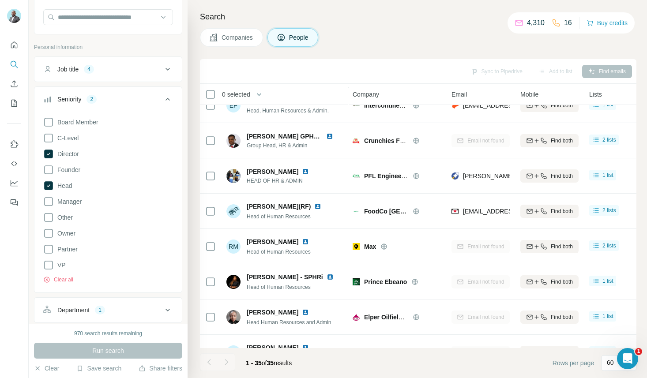
scroll to position [993, 1]
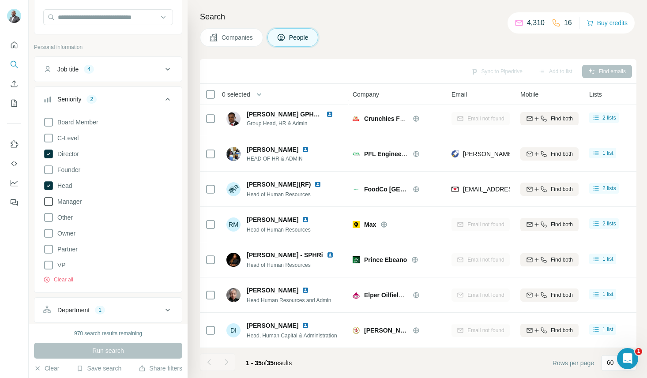
click at [52, 200] on icon at bounding box center [48, 202] width 11 height 11
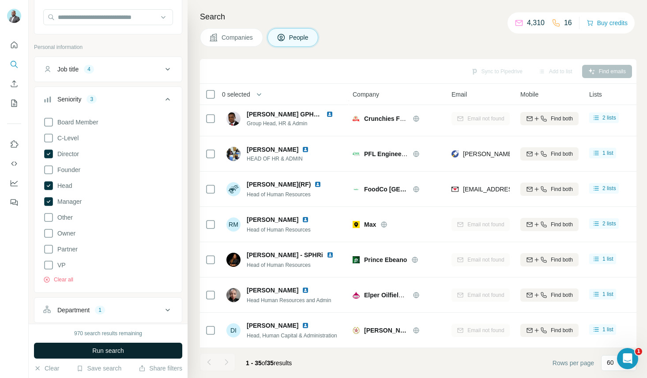
click at [155, 355] on button "Run search" at bounding box center [108, 351] width 148 height 16
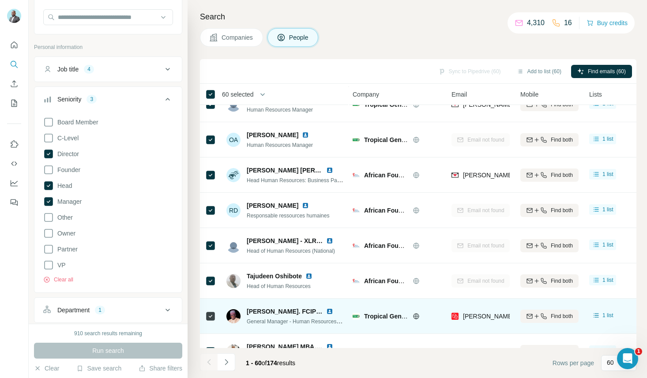
scroll to position [919, 1]
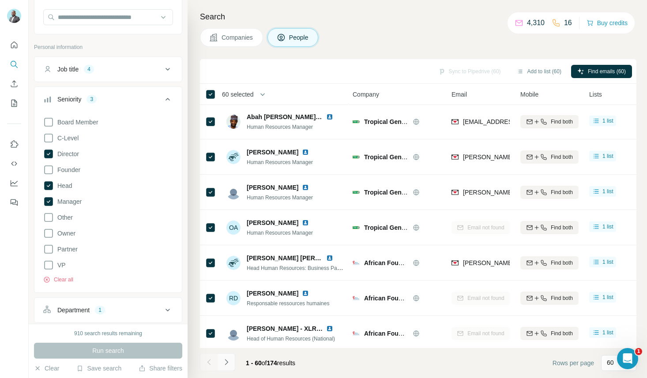
click at [229, 363] on icon "Navigate to next page" at bounding box center [226, 362] width 9 height 9
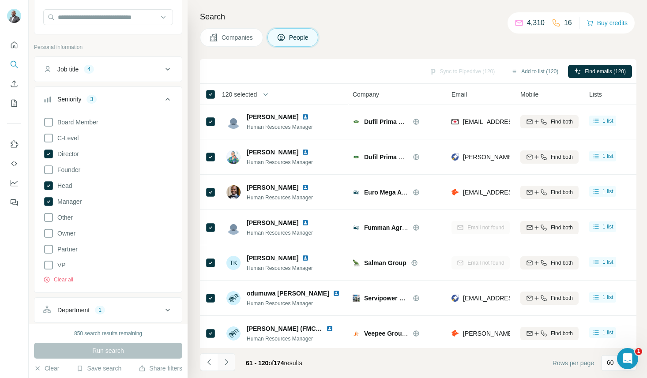
click at [227, 363] on icon "Navigate to next page" at bounding box center [226, 362] width 3 height 6
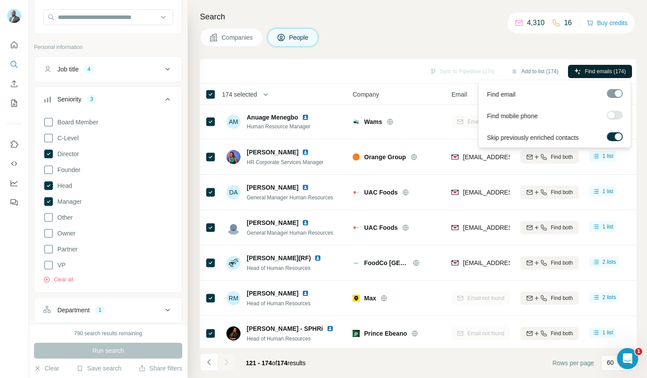
click at [600, 72] on span "Find emails (174)" at bounding box center [605, 72] width 41 height 8
click at [610, 68] on span "Find emails (174)" at bounding box center [605, 72] width 41 height 8
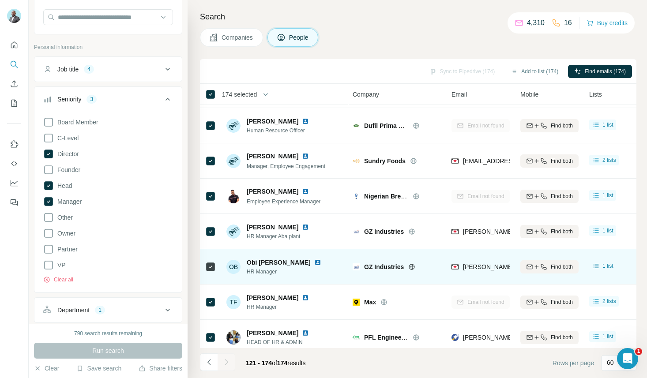
scroll to position [0, 1]
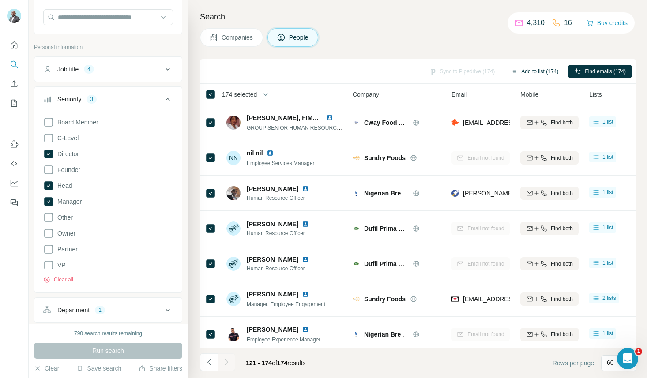
click at [540, 68] on button "Add to list (174)" at bounding box center [535, 71] width 60 height 13
click at [526, 69] on button "Add to list (174)" at bounding box center [535, 71] width 60 height 13
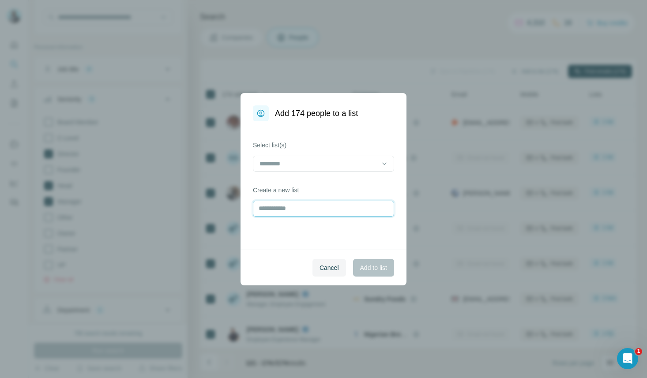
click at [303, 210] on input "text" at bounding box center [323, 209] width 141 height 16
type input "**********"
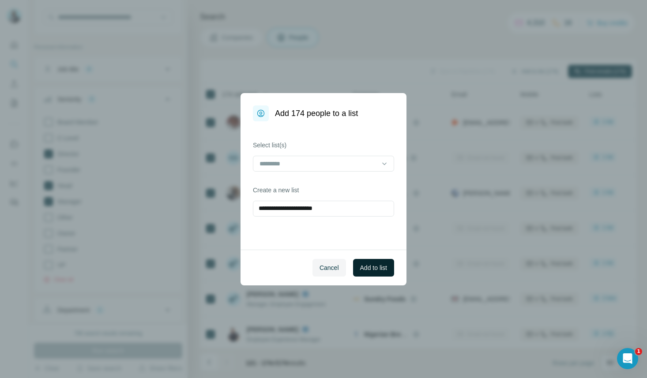
click at [385, 268] on span "Add to list" at bounding box center [373, 268] width 27 height 9
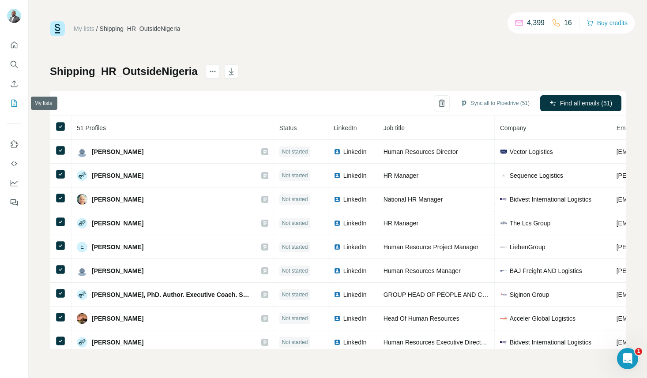
click at [13, 105] on icon "My lists" at bounding box center [14, 103] width 9 height 9
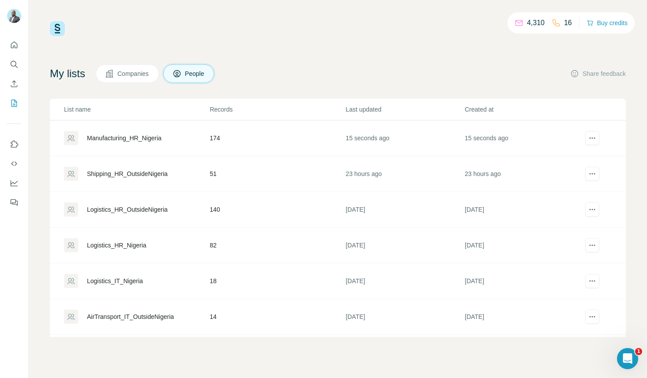
click at [145, 139] on div "Manufacturing_HR_Nigeria" at bounding box center [124, 138] width 75 height 9
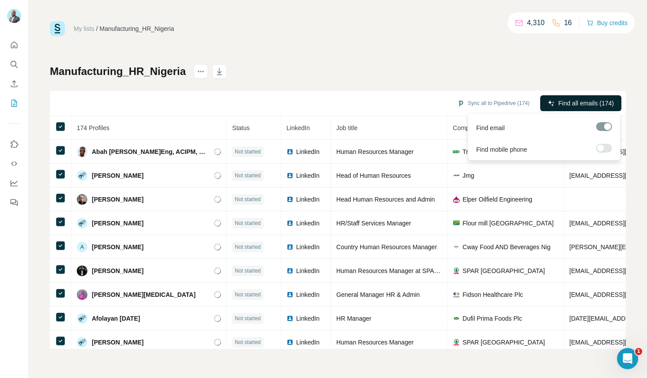
click at [586, 105] on span "Find all emails (174)" at bounding box center [587, 103] width 56 height 9
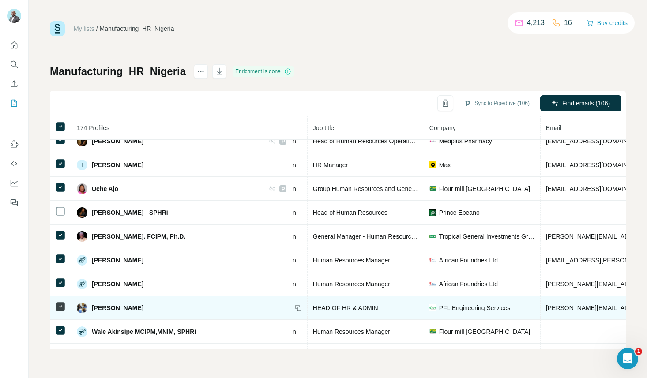
scroll to position [3940, 89]
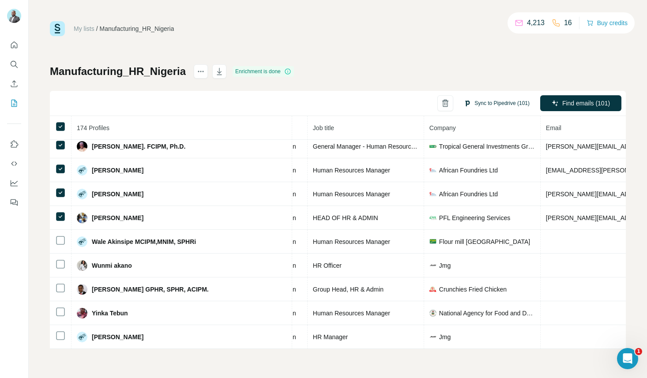
click at [491, 104] on button "Sync to Pipedrive (101)" at bounding box center [497, 103] width 78 height 13
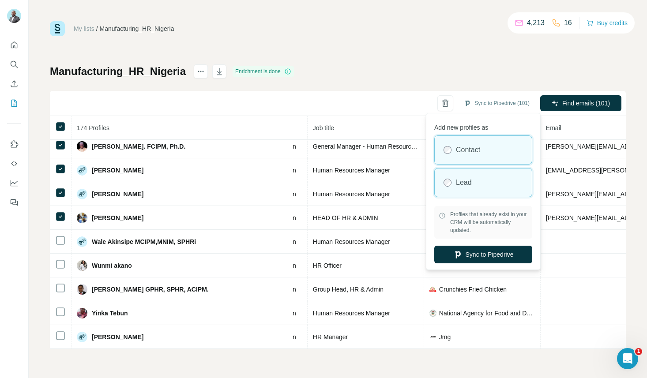
click at [463, 181] on label "Lead" at bounding box center [464, 183] width 16 height 11
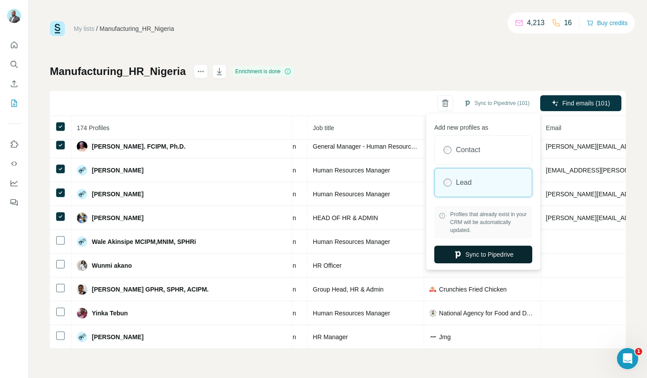
click at [461, 254] on button "Sync to Pipedrive" at bounding box center [484, 255] width 98 height 18
